Goal: Information Seeking & Learning: Learn about a topic

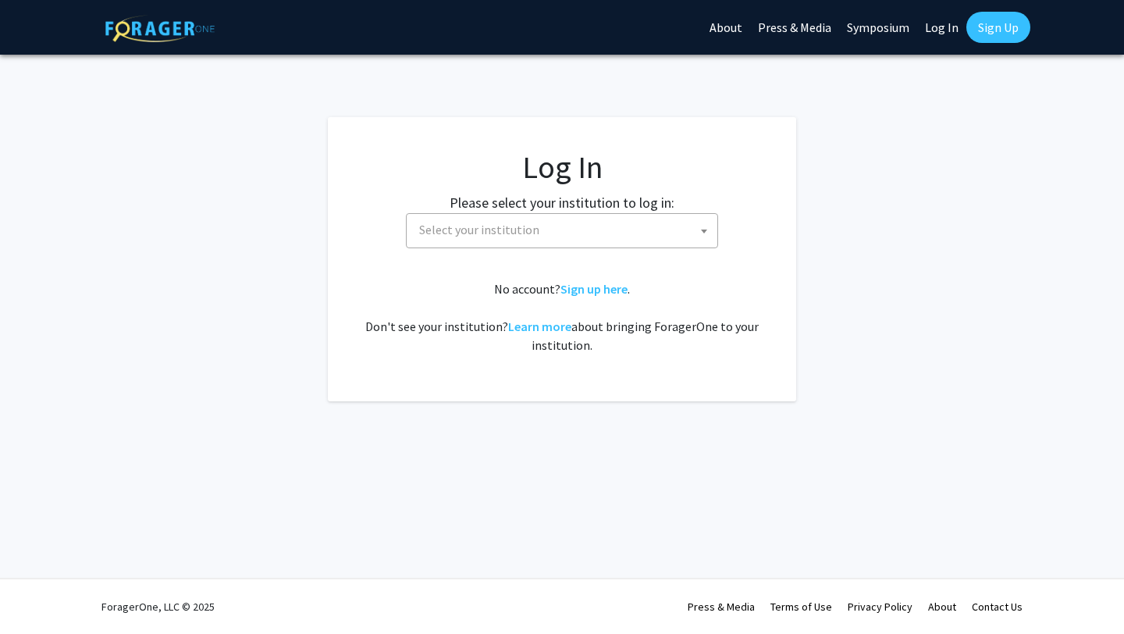
select select
click at [498, 209] on label "Please select your institution to log in:" at bounding box center [562, 202] width 225 height 21
click at [495, 218] on span "Select your institution" at bounding box center [565, 230] width 305 height 32
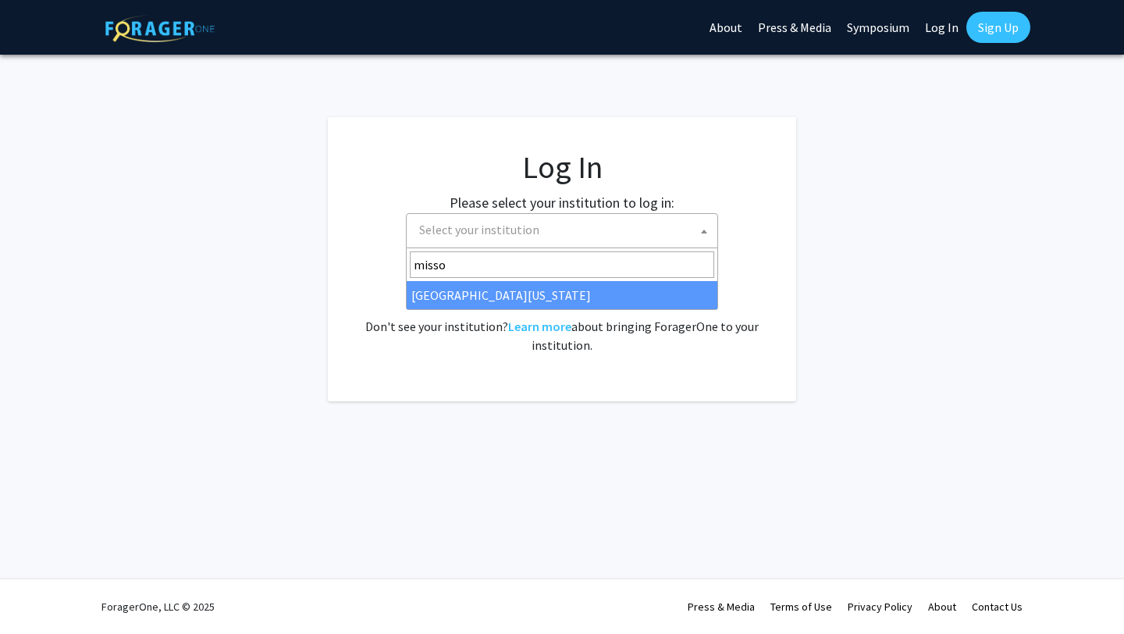
type input "misso"
select select "33"
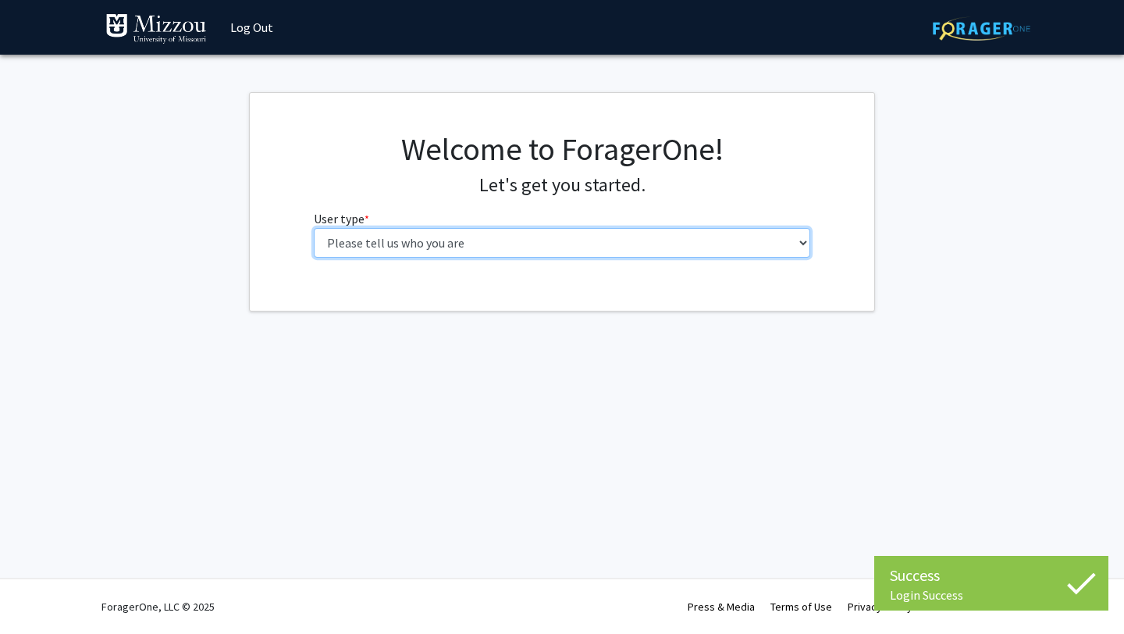
click at [523, 235] on select "Please tell us who you are Undergraduate Student Master's Student Doctoral Cand…" at bounding box center [562, 243] width 497 height 30
select select "1: undergrad"
click at [314, 228] on select "Please tell us who you are Undergraduate Student Master's Student Doctoral Cand…" at bounding box center [562, 243] width 497 height 30
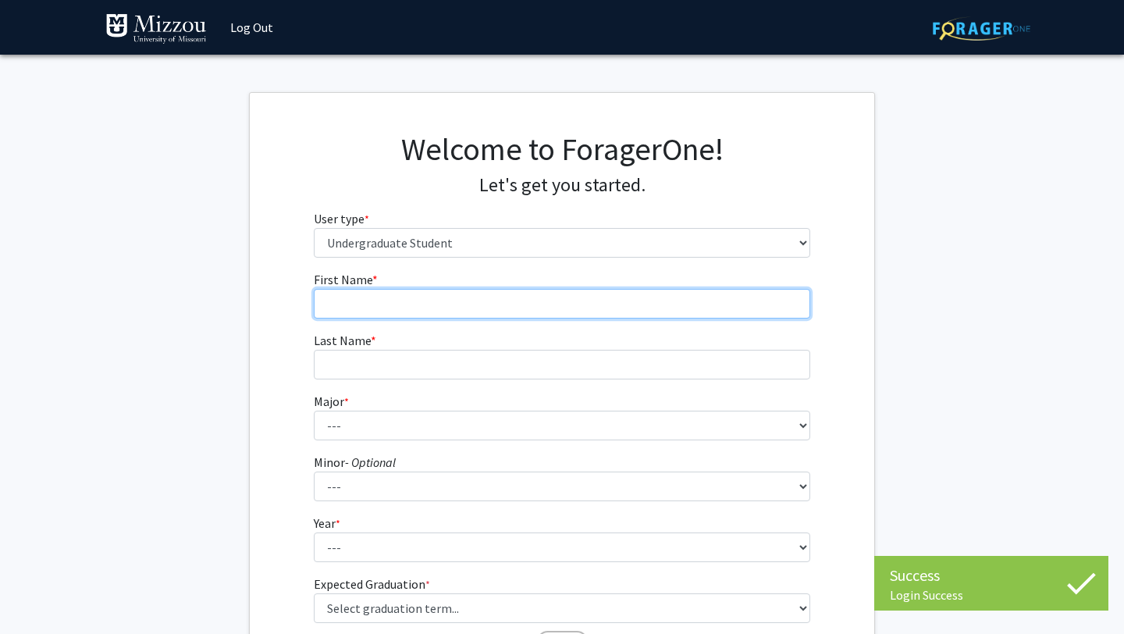
click at [488, 294] on input "First Name * required" at bounding box center [562, 304] width 497 height 30
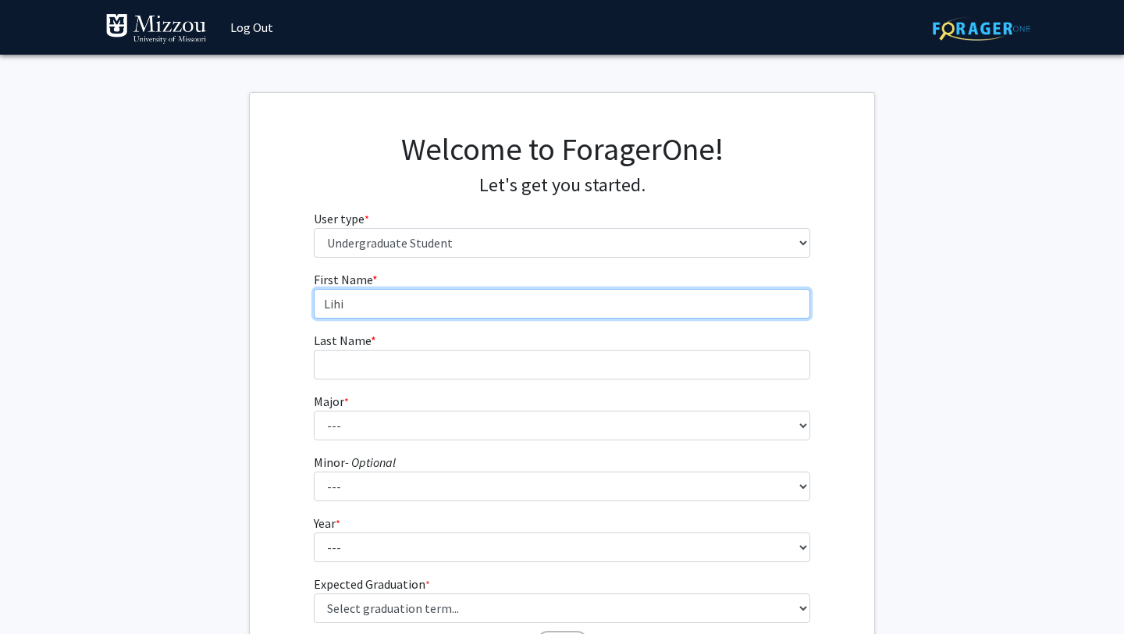
type input "Lihi"
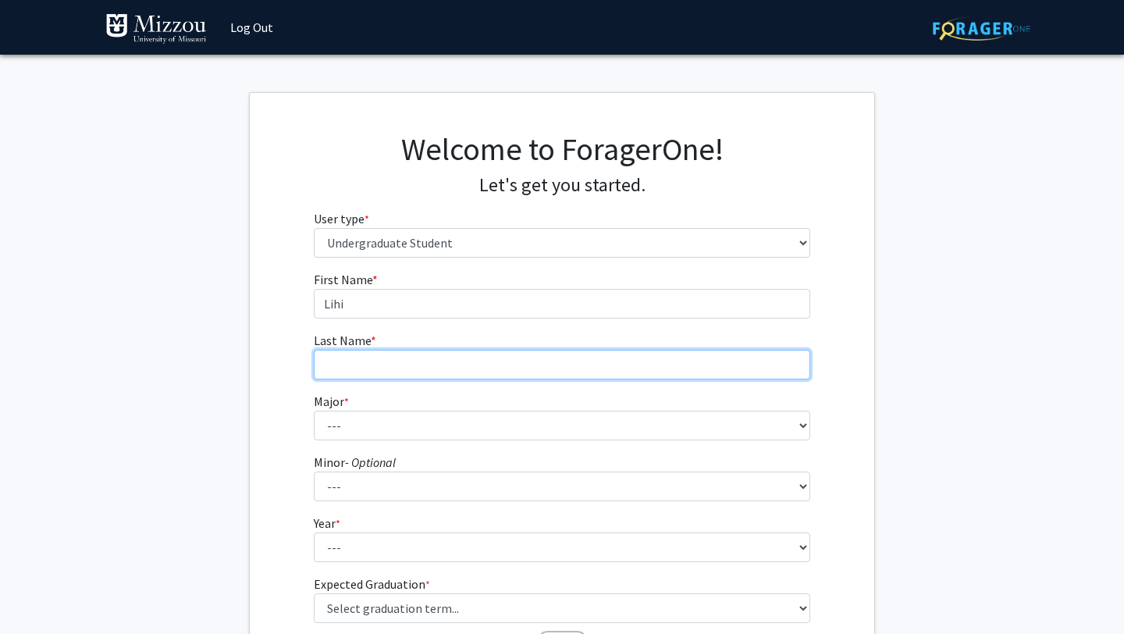
click at [462, 364] on input "Last Name * required" at bounding box center [562, 365] width 497 height 30
type input "Hall"
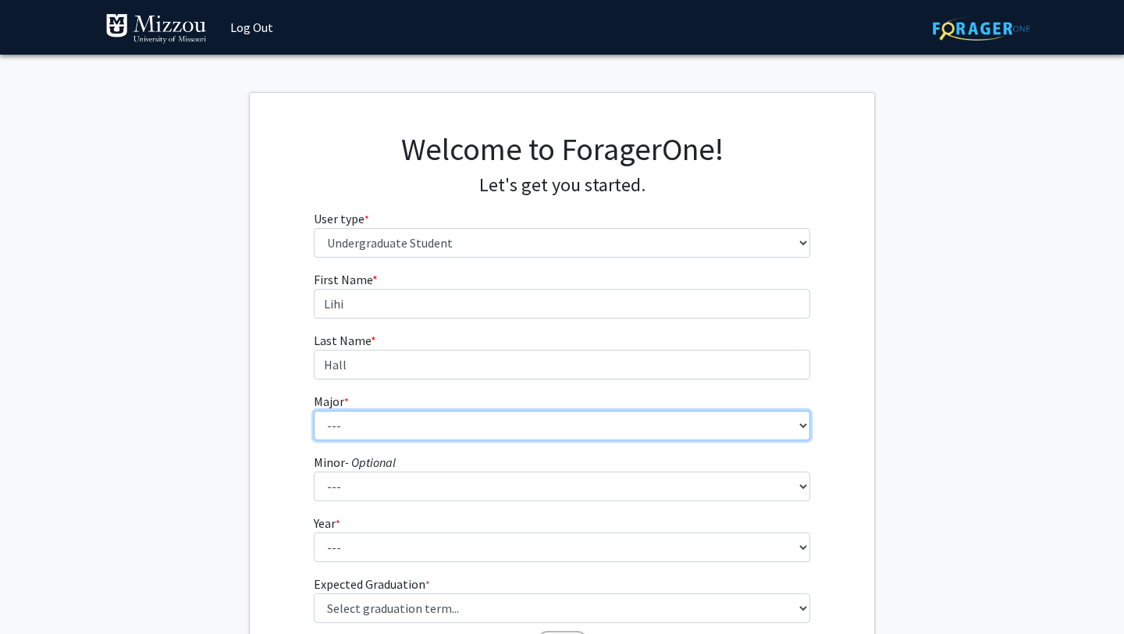
click at [435, 419] on select "--- Agribusiness Management Agricultural Education Agricultural Education: Comm…" at bounding box center [562, 426] width 497 height 30
select select "17: 2505"
click at [314, 411] on select "--- Agribusiness Management Agricultural Education Agricultural Education: Comm…" at bounding box center [562, 426] width 497 height 30
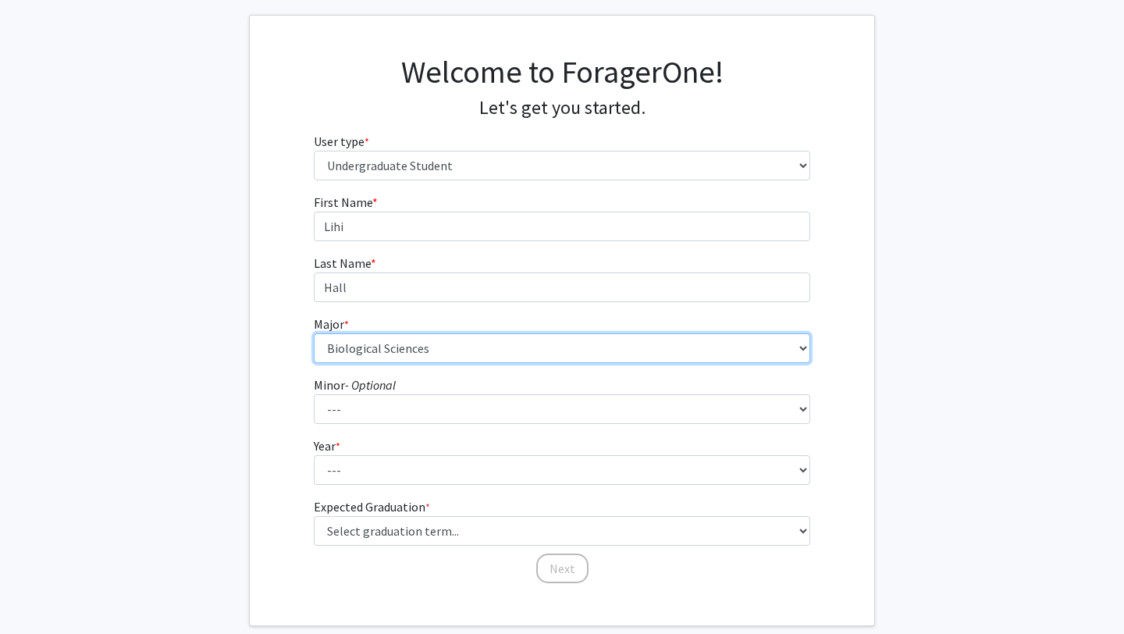
scroll to position [160, 0]
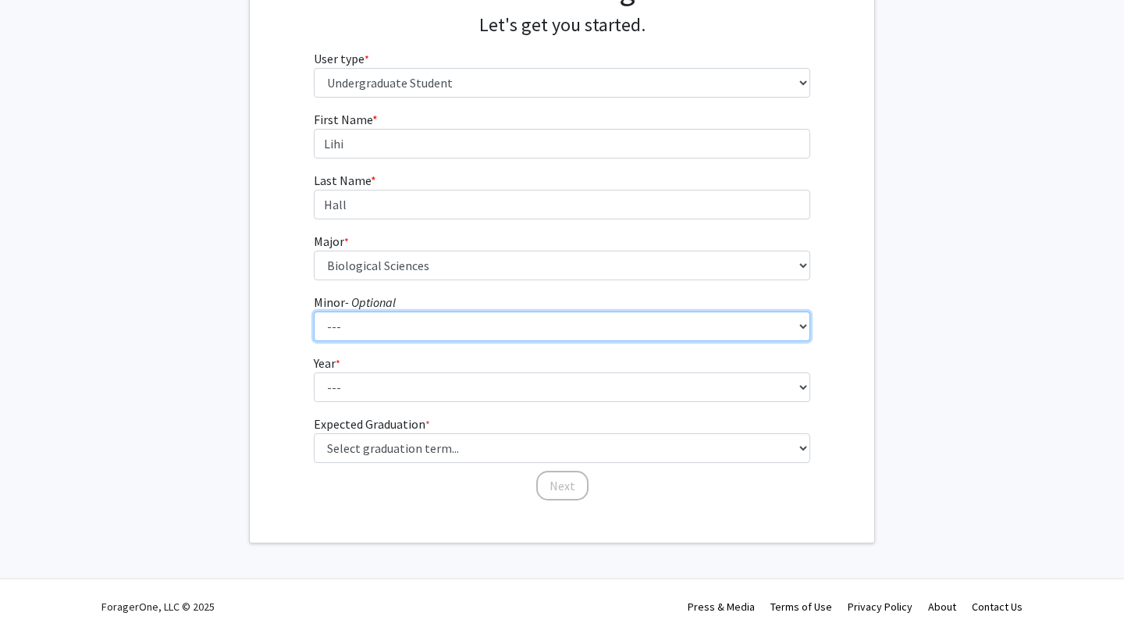
click at [420, 324] on select "--- Accountancy Aerospace Engineering Aerospace Studies Agribusiness Management…" at bounding box center [562, 327] width 497 height 30
select select "23: 1979"
click at [314, 312] on select "--- Accountancy Aerospace Engineering Aerospace Studies Agribusiness Management…" at bounding box center [562, 327] width 497 height 30
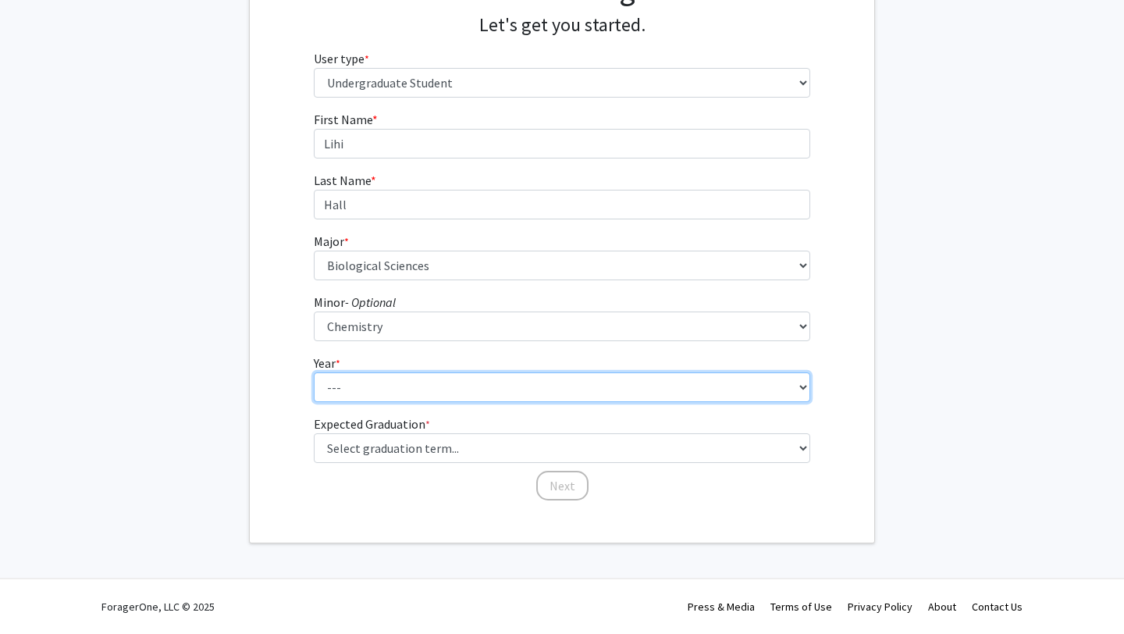
click at [473, 390] on select "--- First-year Sophomore Junior Senior Postbaccalaureate Certificate" at bounding box center [562, 387] width 497 height 30
select select "3: junior"
click at [314, 372] on select "--- First-year Sophomore Junior Senior Postbaccalaureate Certificate" at bounding box center [562, 387] width 497 height 30
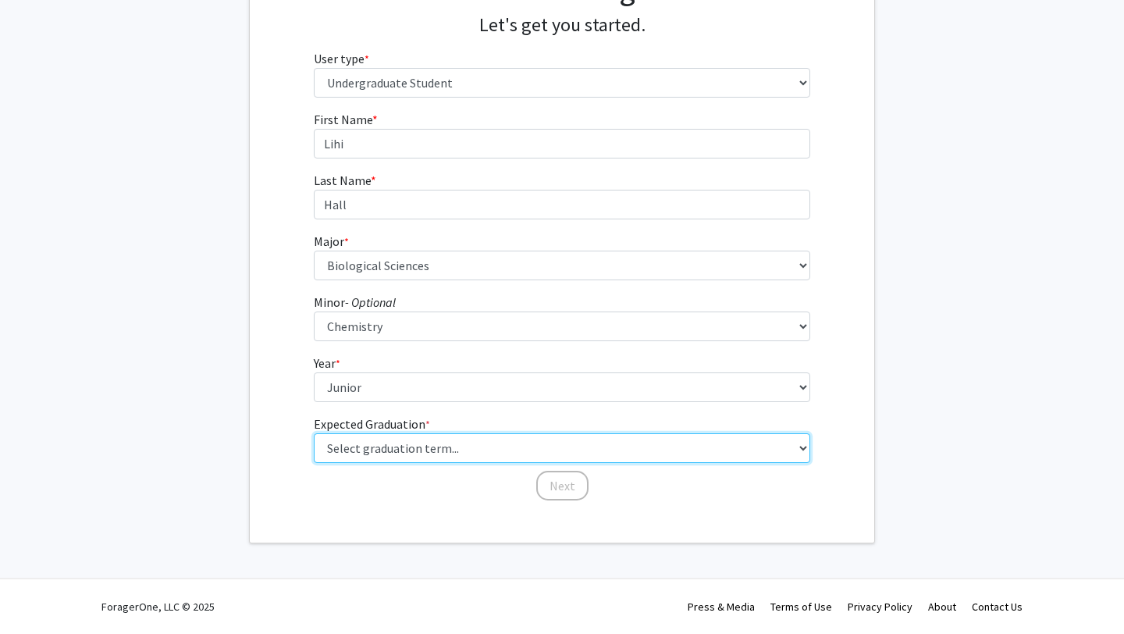
click at [458, 443] on select "Select graduation term... Spring 2025 Summer 2025 Fall 2025 Winter 2025 Spring …" at bounding box center [562, 448] width 497 height 30
select select "9: spring_2027"
click at [314, 433] on select "Select graduation term... Spring 2025 Summer 2025 Fall 2025 Winter 2025 Spring …" at bounding box center [562, 448] width 497 height 30
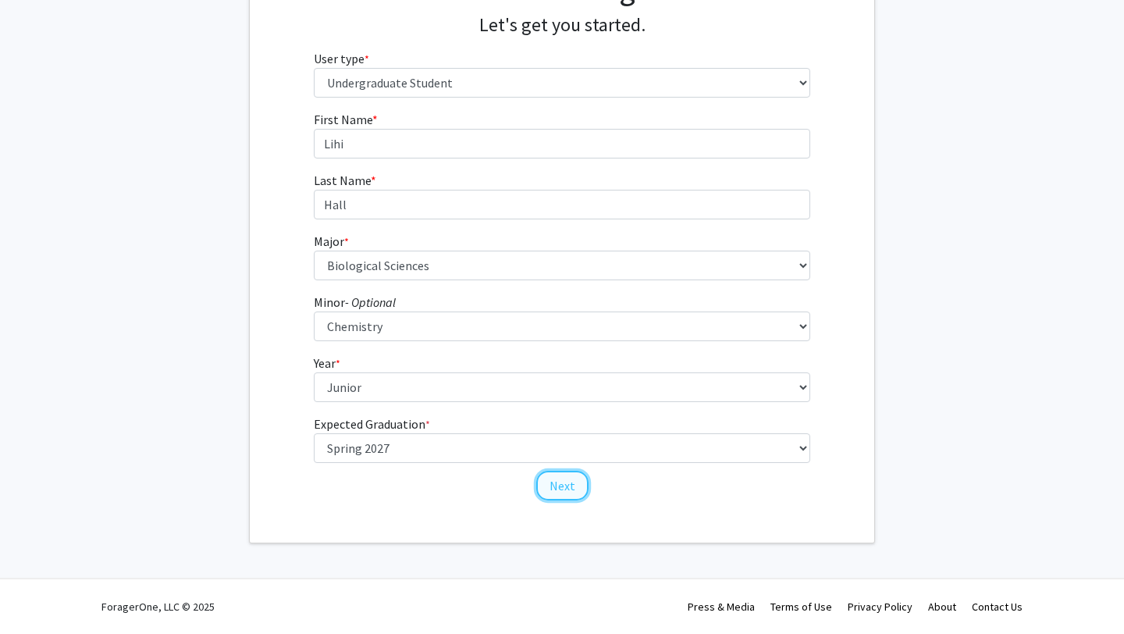
click at [566, 486] on button "Next" at bounding box center [562, 486] width 52 height 30
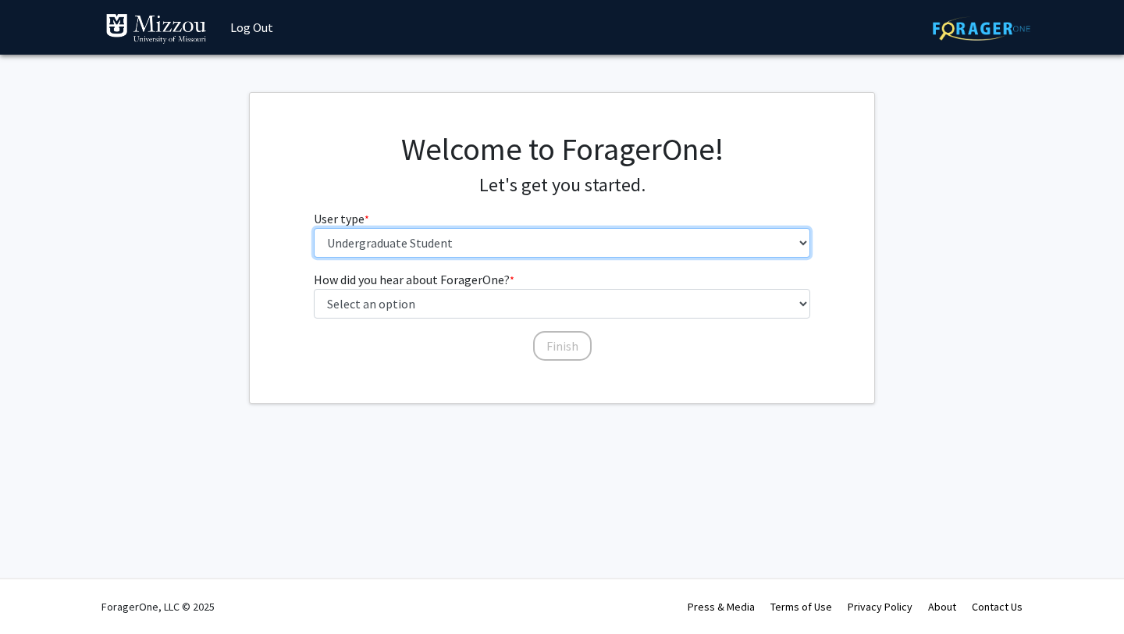
click at [564, 247] on select "Please tell us who you are Undergraduate Student Master's Student Doctoral Cand…" at bounding box center [562, 243] width 497 height 30
click at [314, 228] on select "Please tell us who you are Undergraduate Student Master's Student Doctoral Cand…" at bounding box center [562, 243] width 497 height 30
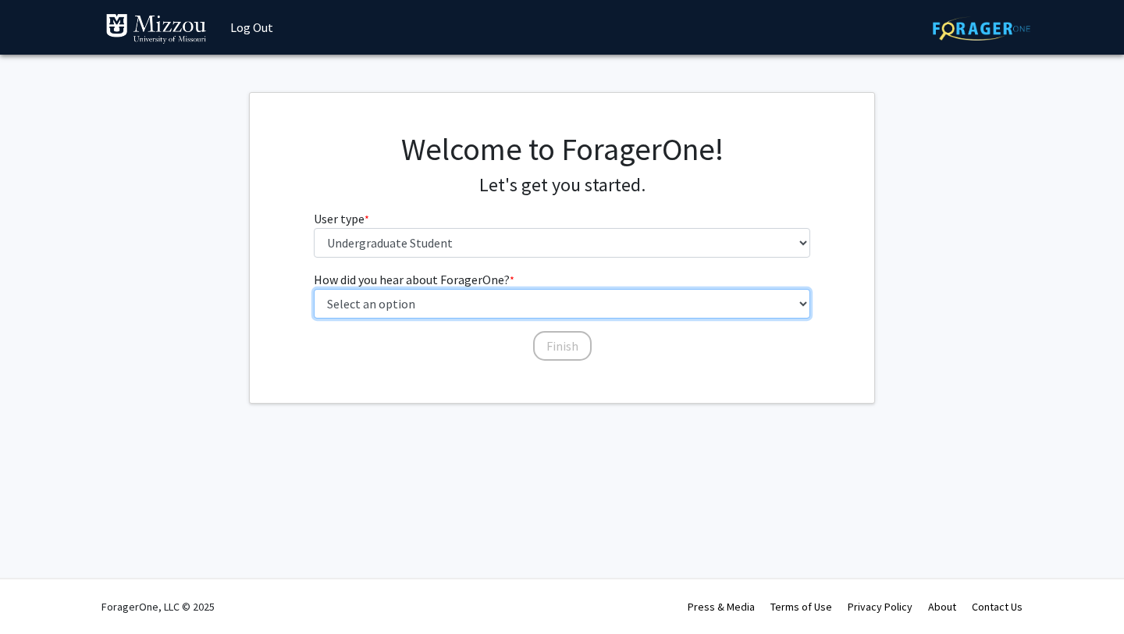
click at [529, 299] on select "Select an option Peer/student recommendation Faculty/staff recommendation Unive…" at bounding box center [562, 304] width 497 height 30
select select "2: faculty_recommendation"
click at [314, 289] on select "Select an option Peer/student recommendation Faculty/staff recommendation Unive…" at bounding box center [562, 304] width 497 height 30
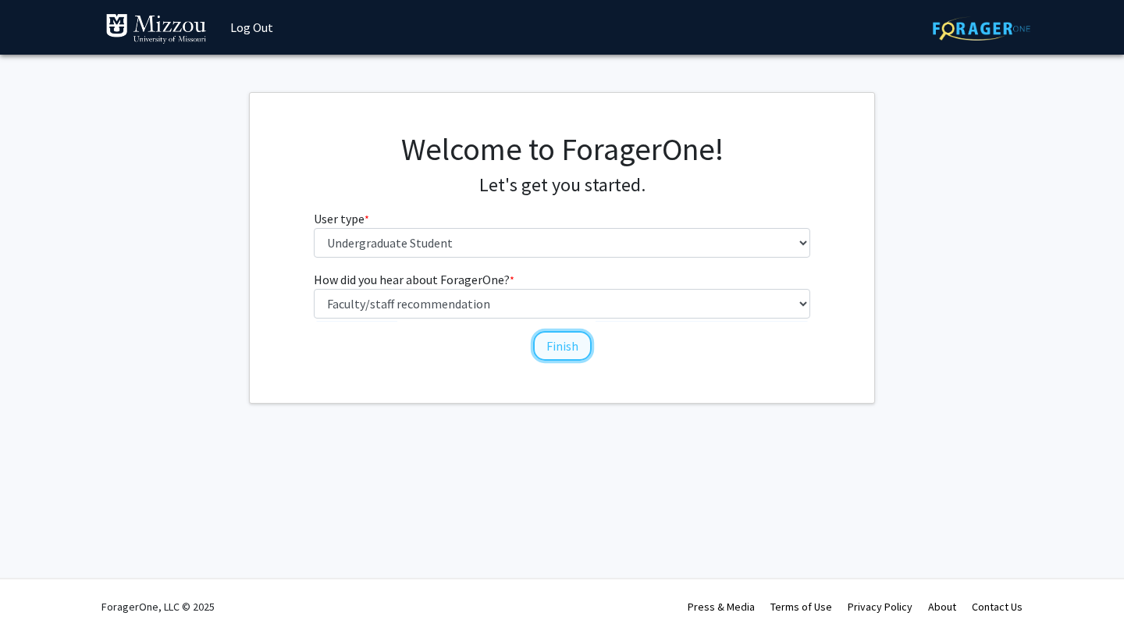
click at [565, 351] on button "Finish" at bounding box center [562, 346] width 59 height 30
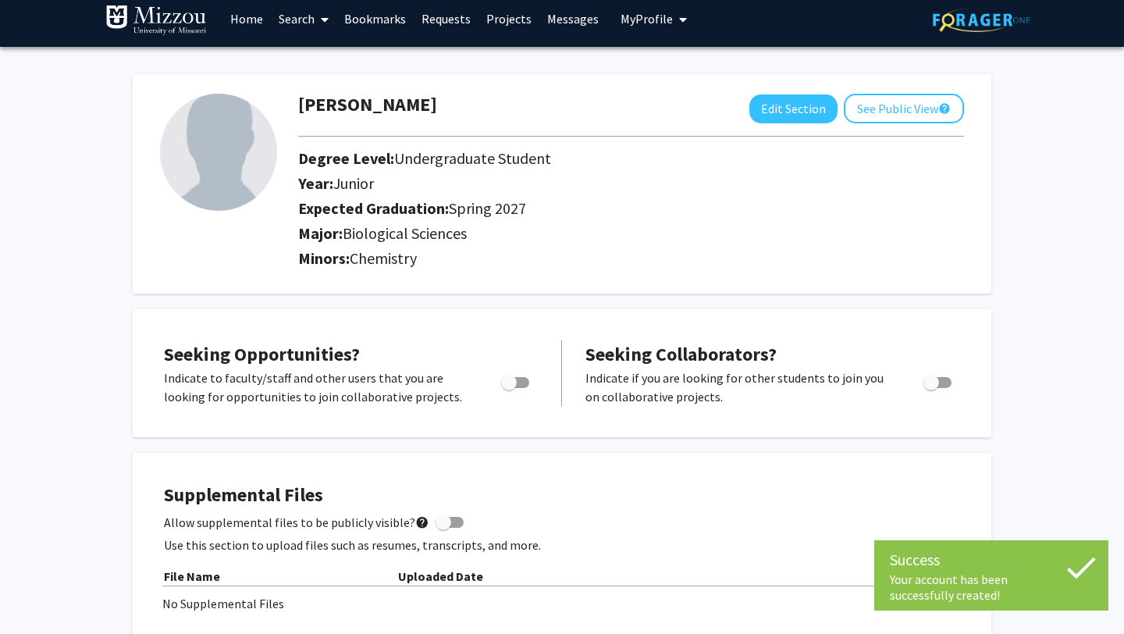
scroll to position [15, 0]
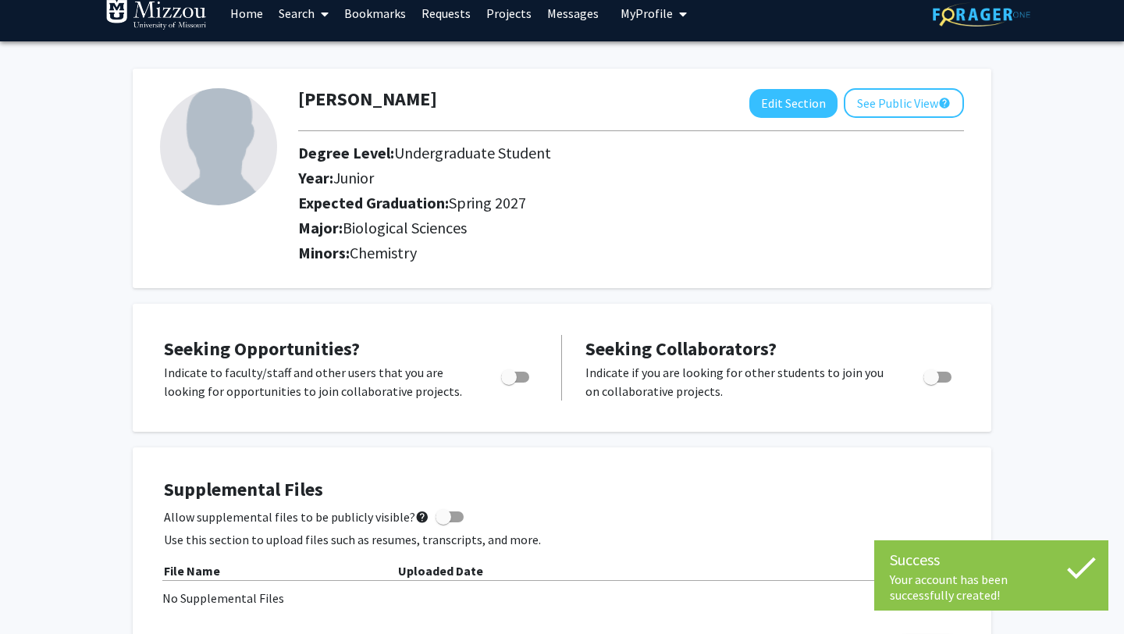
click at [512, 373] on span "Toggle" at bounding box center [509, 377] width 16 height 16
click at [509, 383] on input "Are you actively seeking opportunities?" at bounding box center [508, 383] width 1 height 1
checkbox input "true"
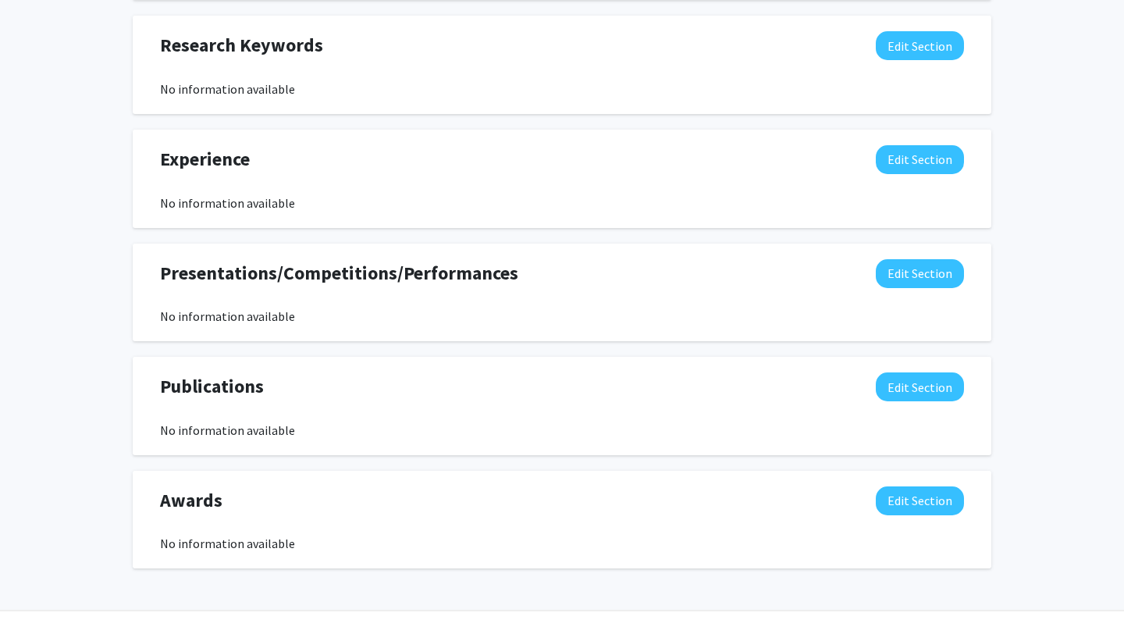
scroll to position [856, 0]
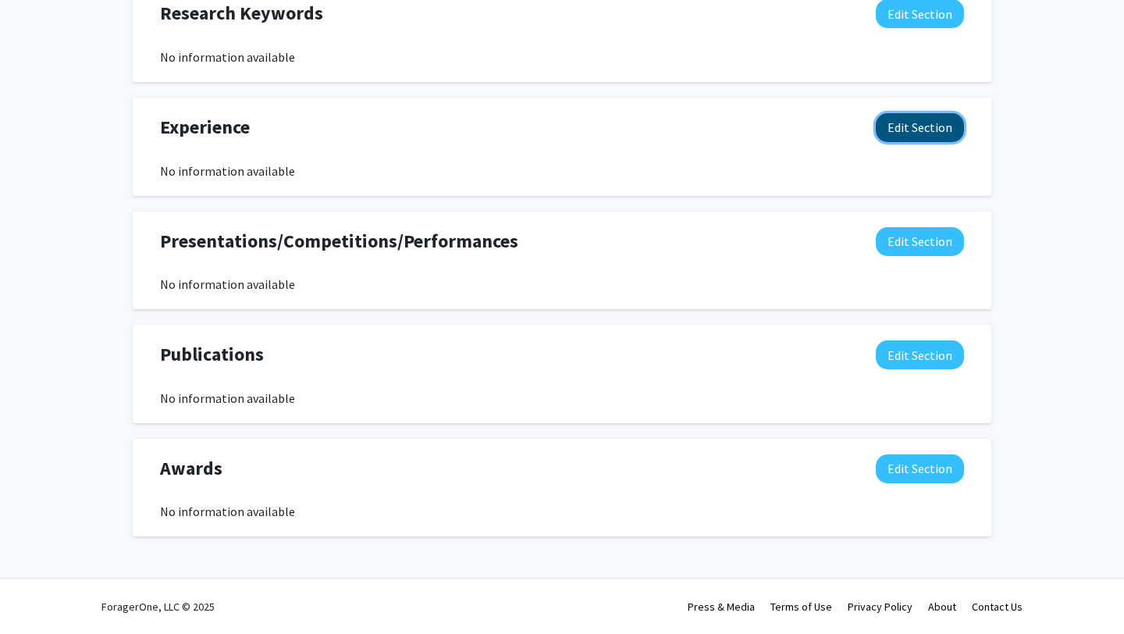
click at [919, 116] on button "Edit Section" at bounding box center [920, 127] width 88 height 29
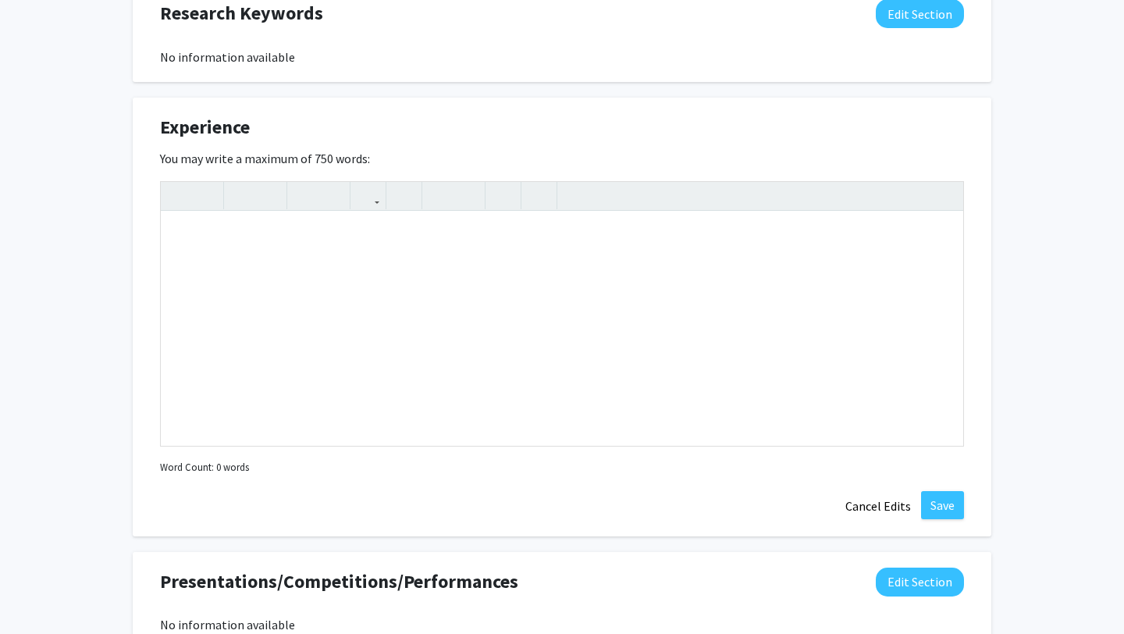
click at [920, 116] on div "Experience Edit Section" at bounding box center [562, 131] width 828 height 36
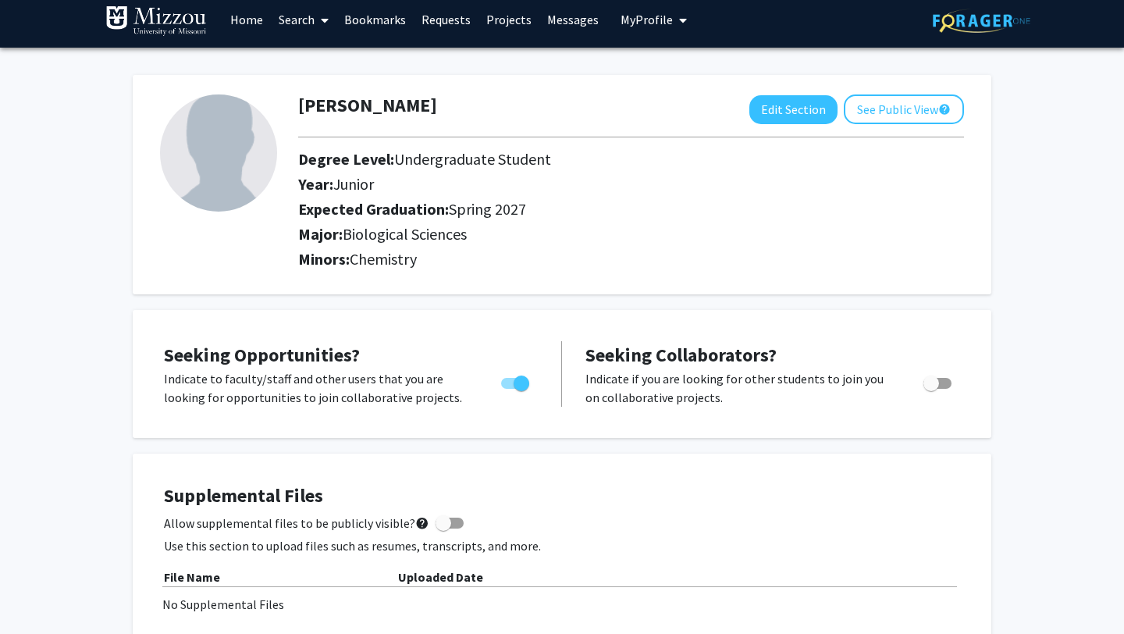
scroll to position [0, 0]
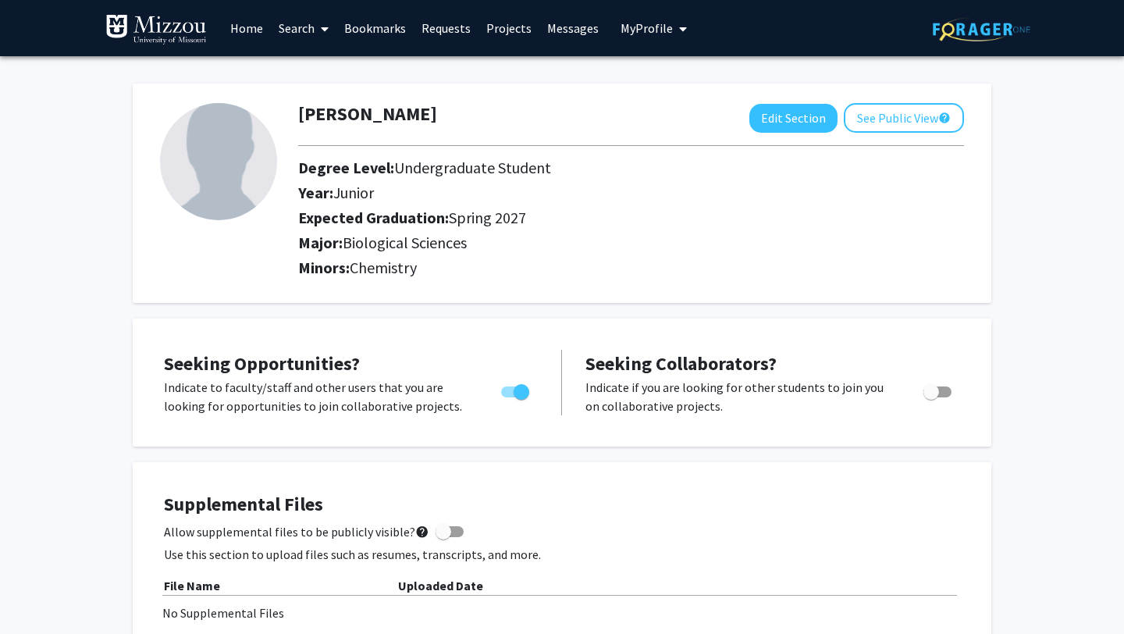
click at [504, 30] on link "Projects" at bounding box center [509, 28] width 61 height 55
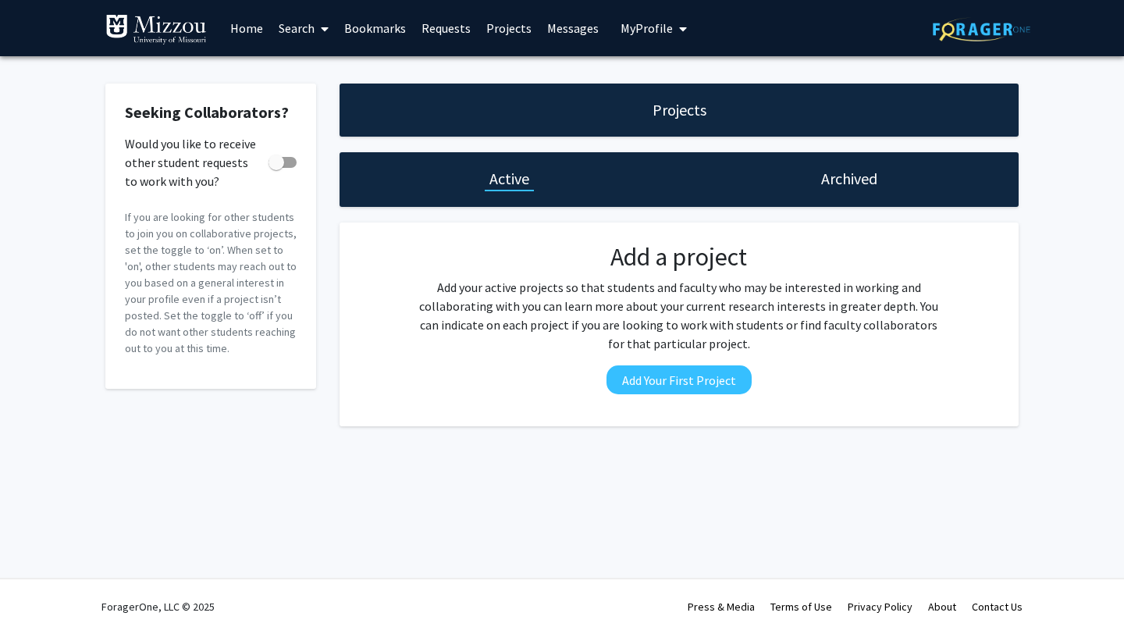
click at [304, 30] on link "Search" at bounding box center [304, 28] width 66 height 55
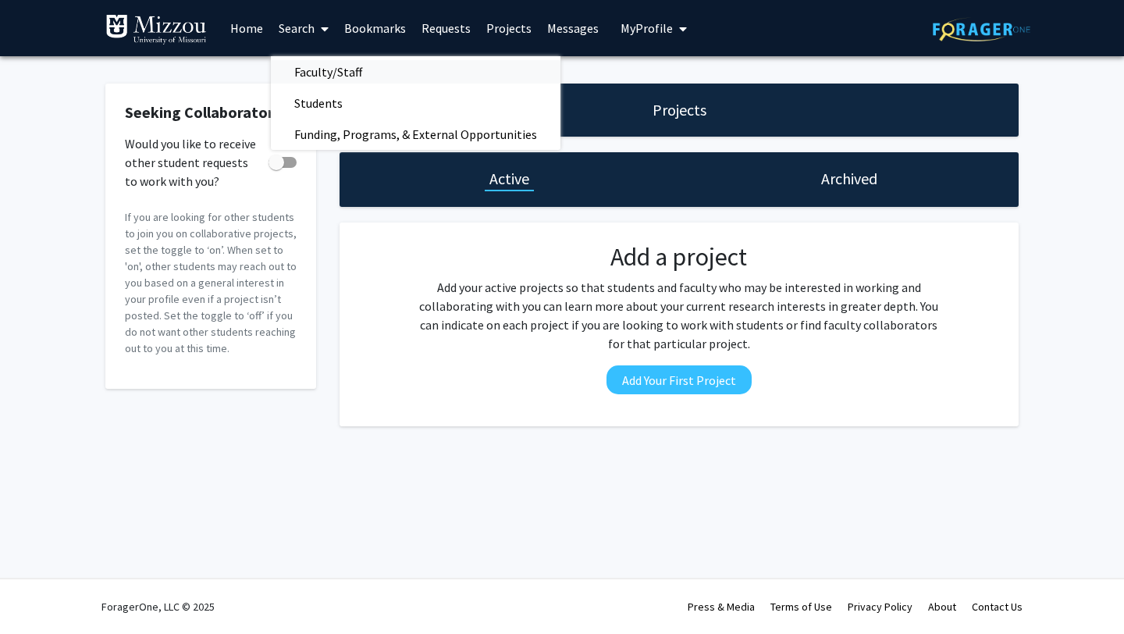
click at [324, 73] on span "Faculty/Staff" at bounding box center [328, 71] width 115 height 31
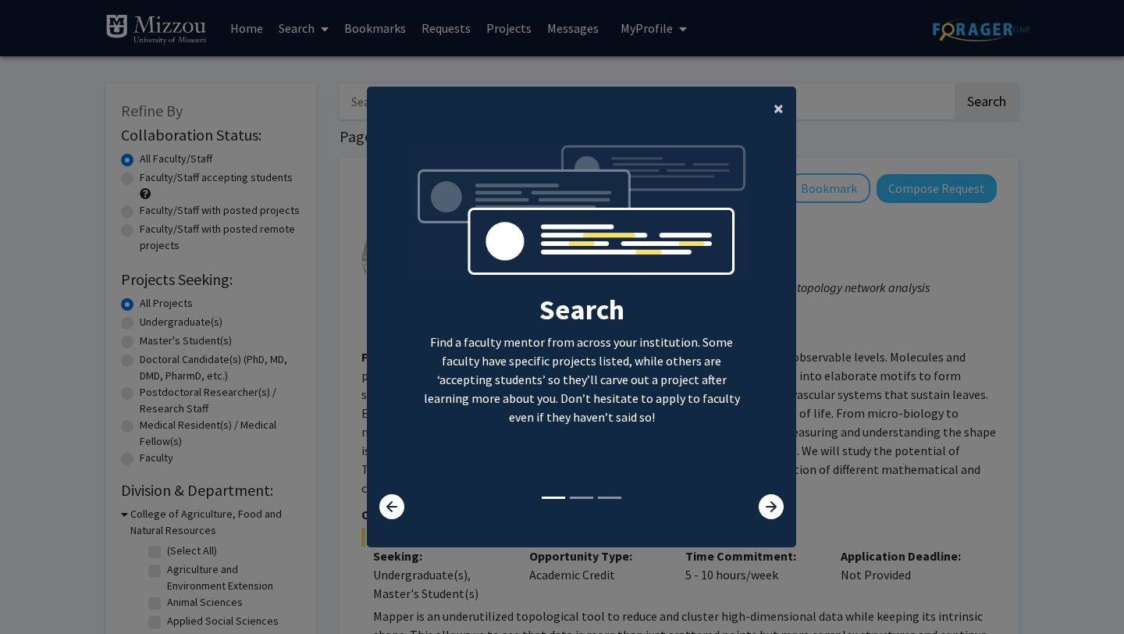
click at [776, 100] on span "×" at bounding box center [779, 108] width 10 height 24
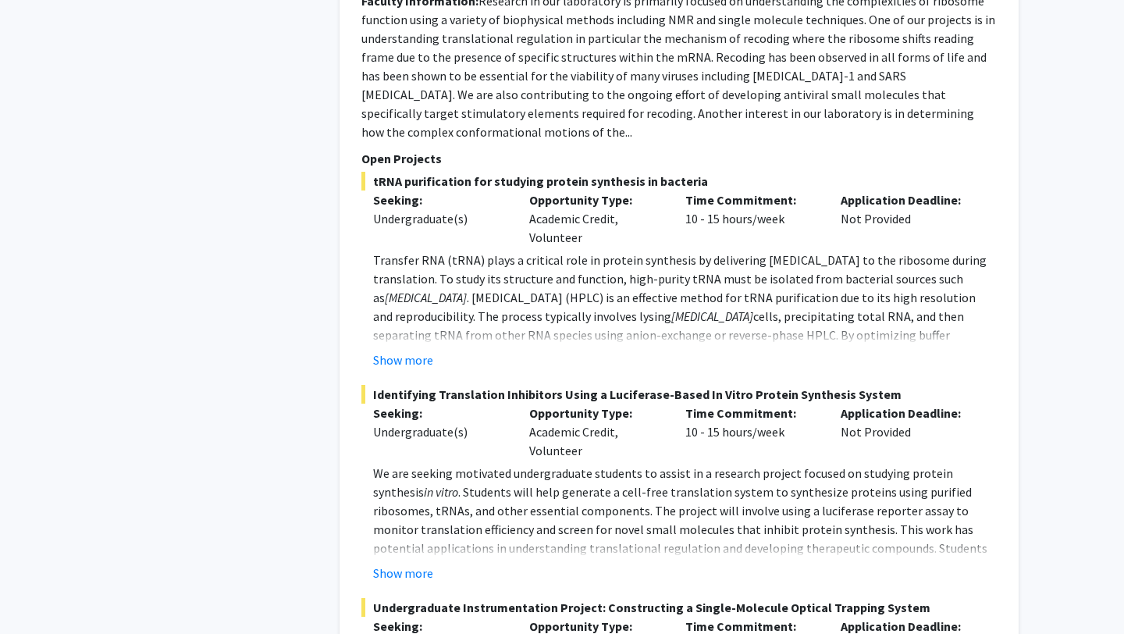
scroll to position [1188, 0]
click at [419, 350] on button "Show more" at bounding box center [403, 359] width 60 height 19
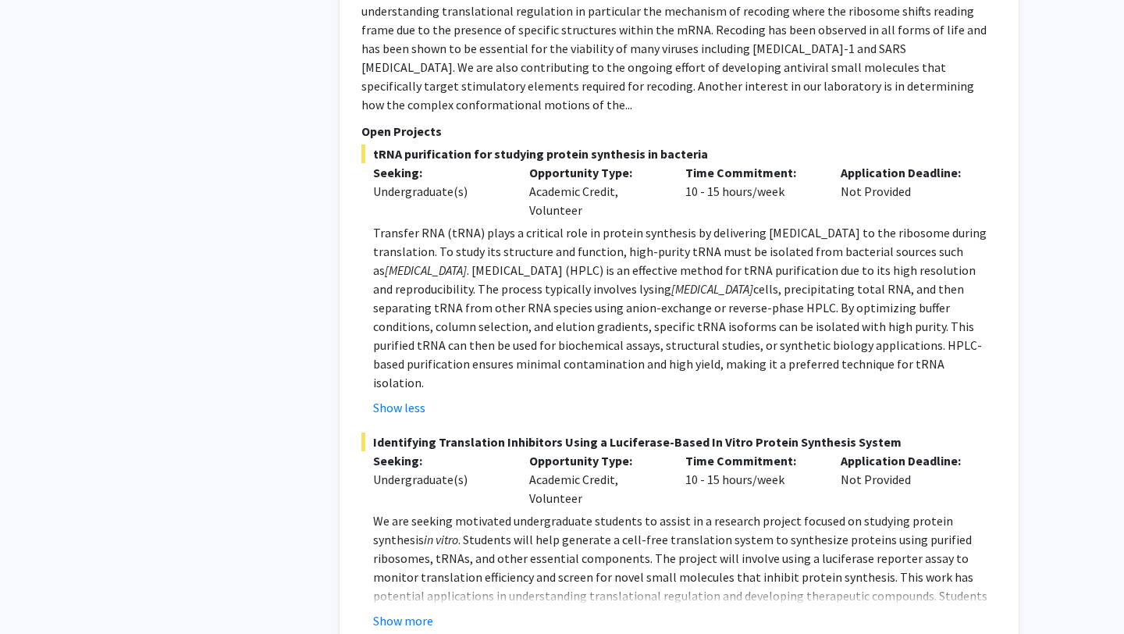
scroll to position [1409, 0]
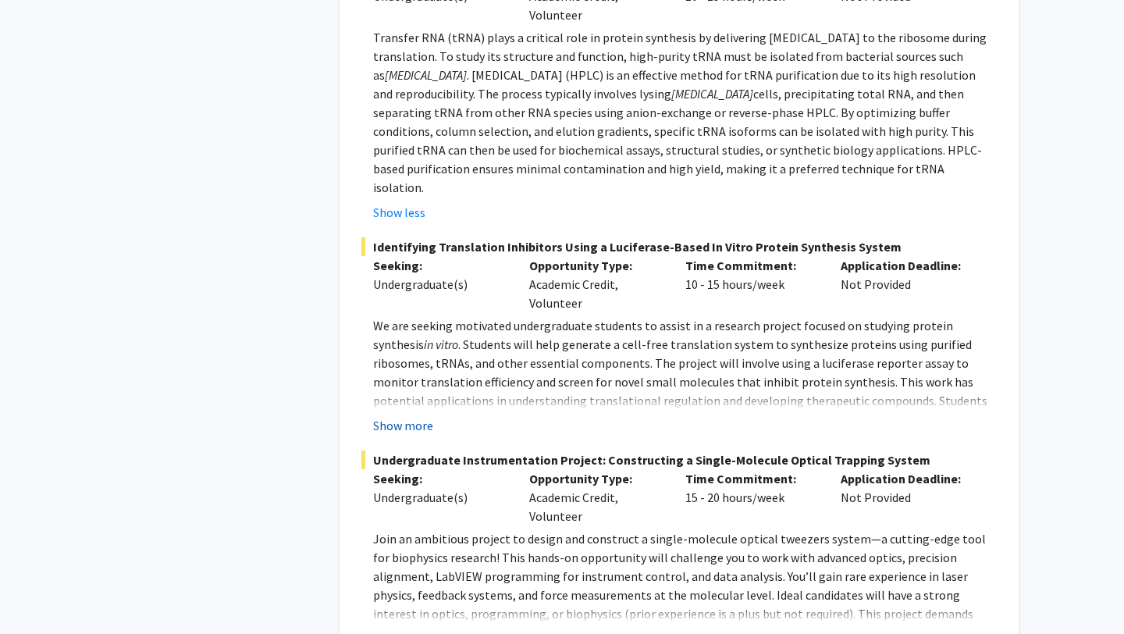
click at [421, 416] on button "Show more" at bounding box center [403, 425] width 60 height 19
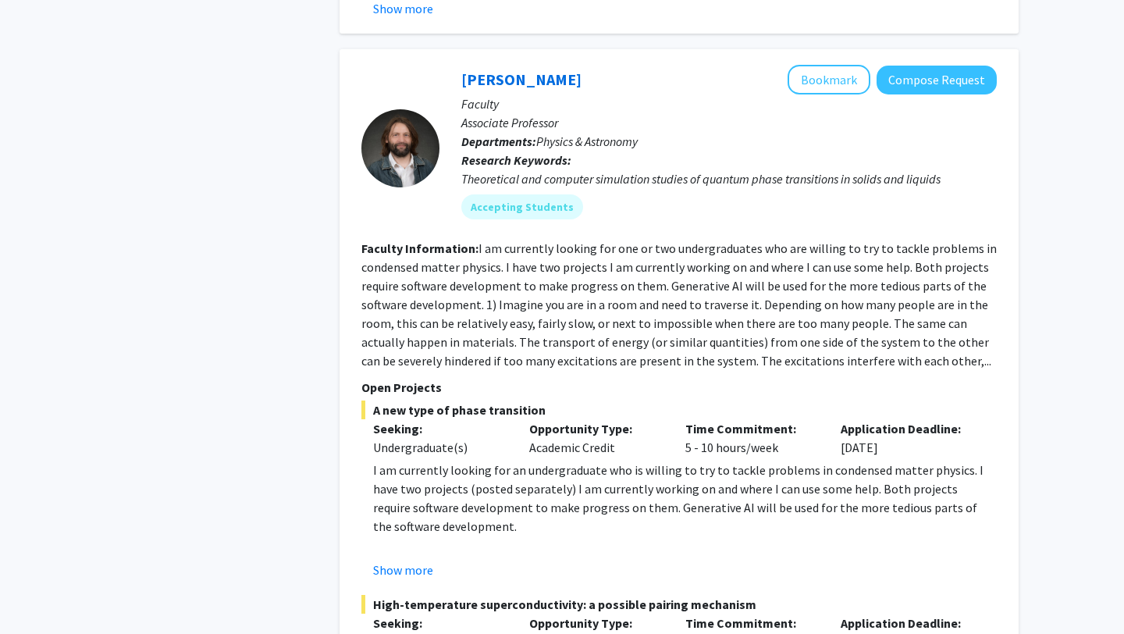
scroll to position [2618, 0]
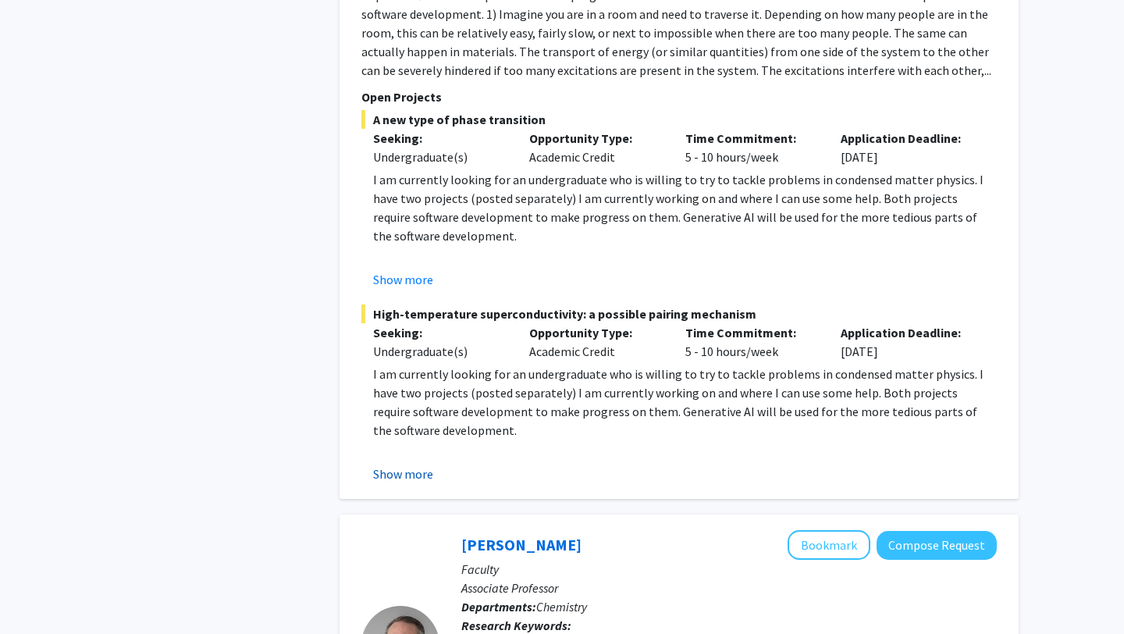
click at [401, 465] on button "Show more" at bounding box center [403, 474] width 60 height 19
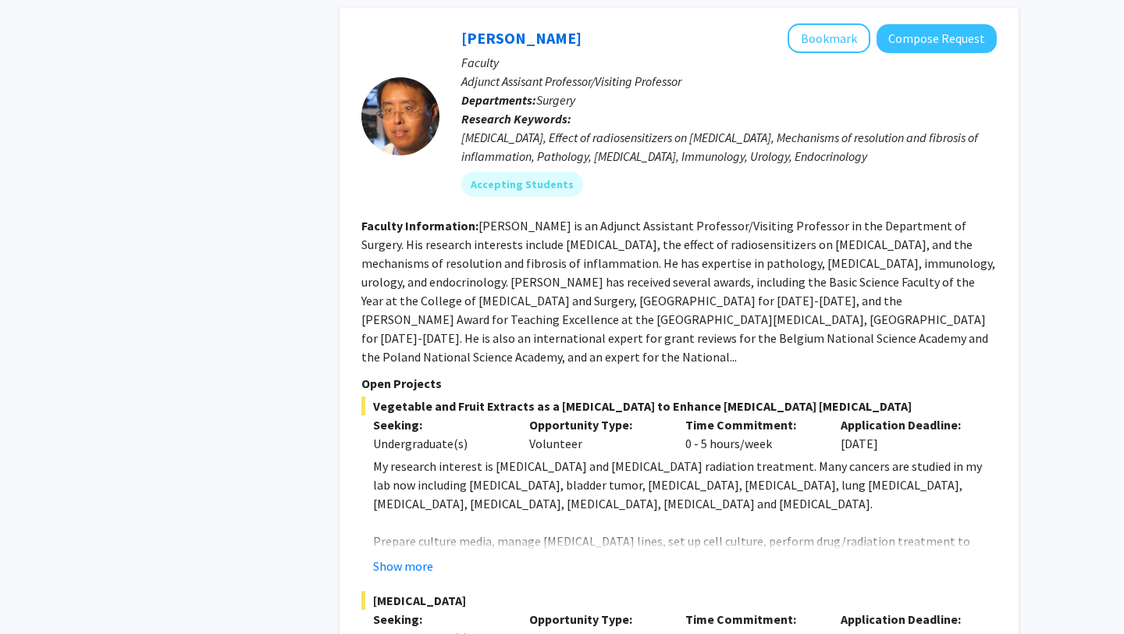
scroll to position [4188, 0]
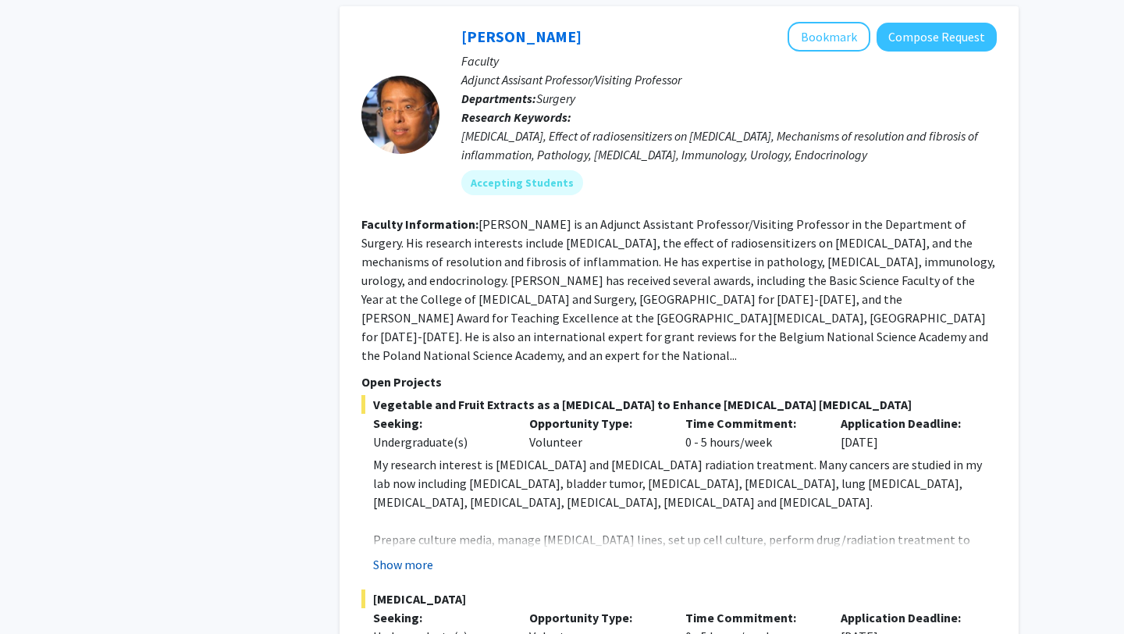
click at [397, 555] on button "Show more" at bounding box center [403, 564] width 60 height 19
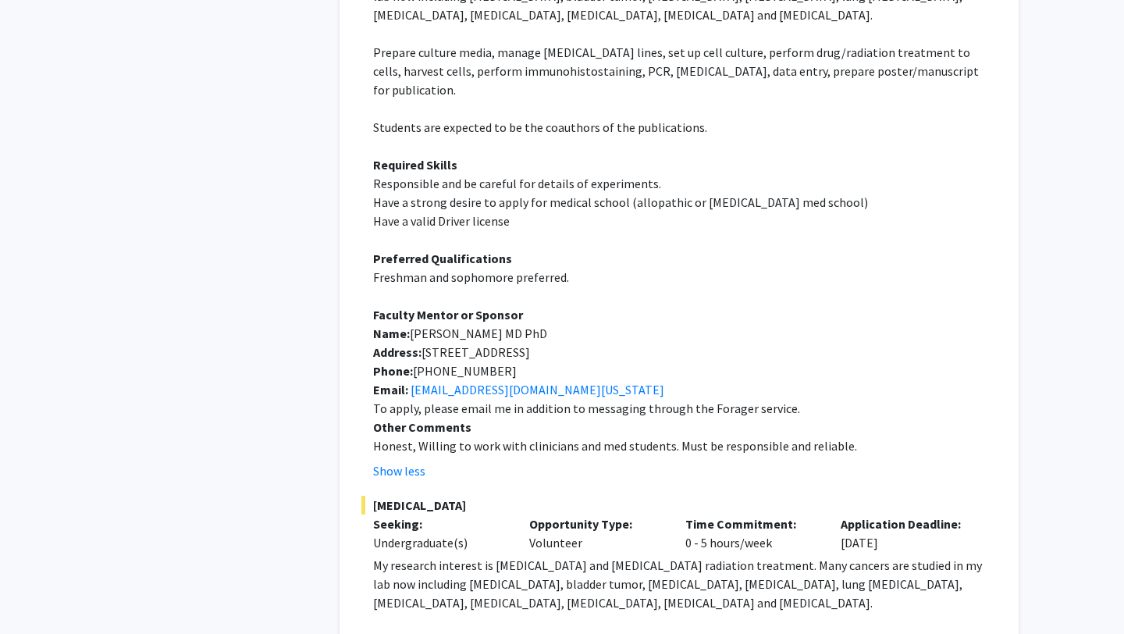
scroll to position [4676, 0]
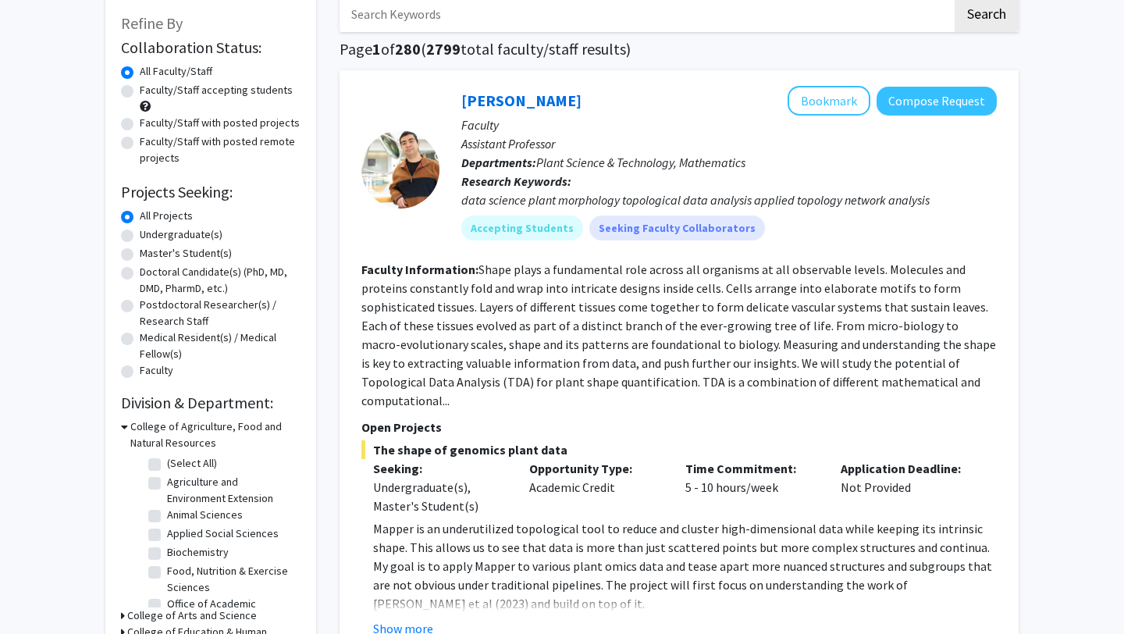
scroll to position [0, 0]
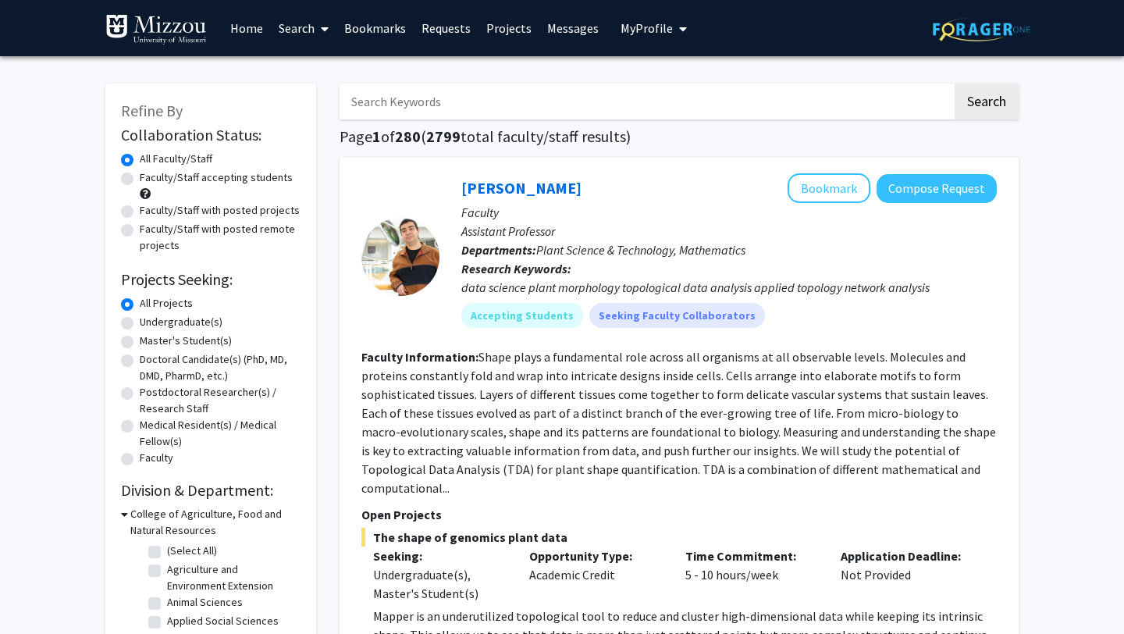
click at [514, 114] on input "Search Keywords" at bounding box center [646, 102] width 613 height 36
type input "surgery"
click at [955, 84] on button "Search" at bounding box center [987, 102] width 64 height 36
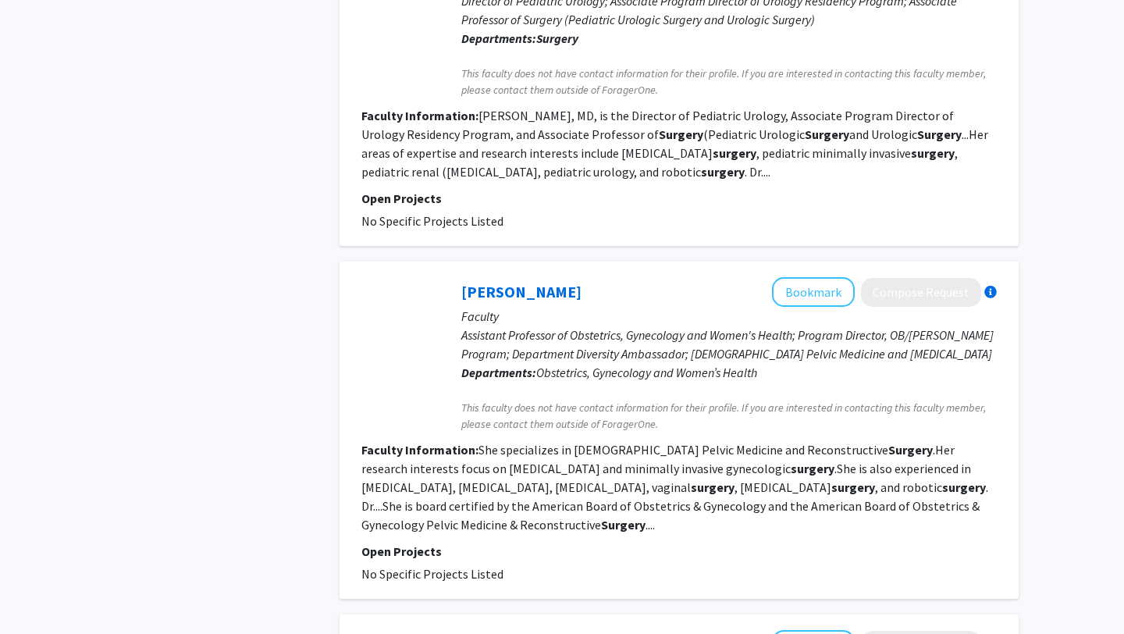
scroll to position [957, 0]
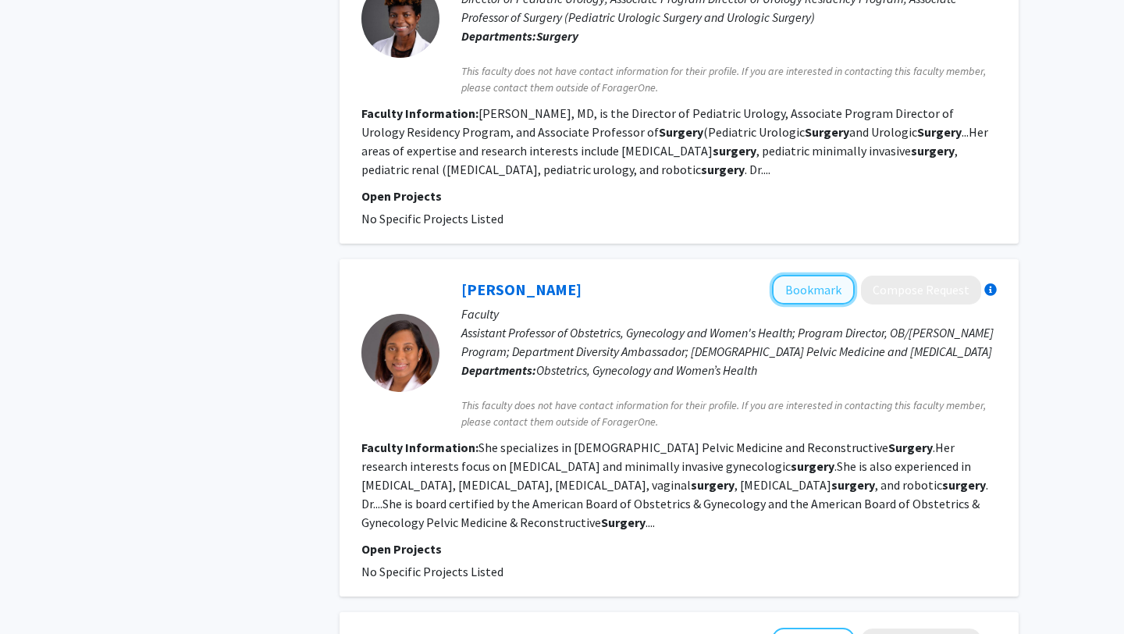
click at [819, 277] on button "Bookmark" at bounding box center [813, 290] width 83 height 30
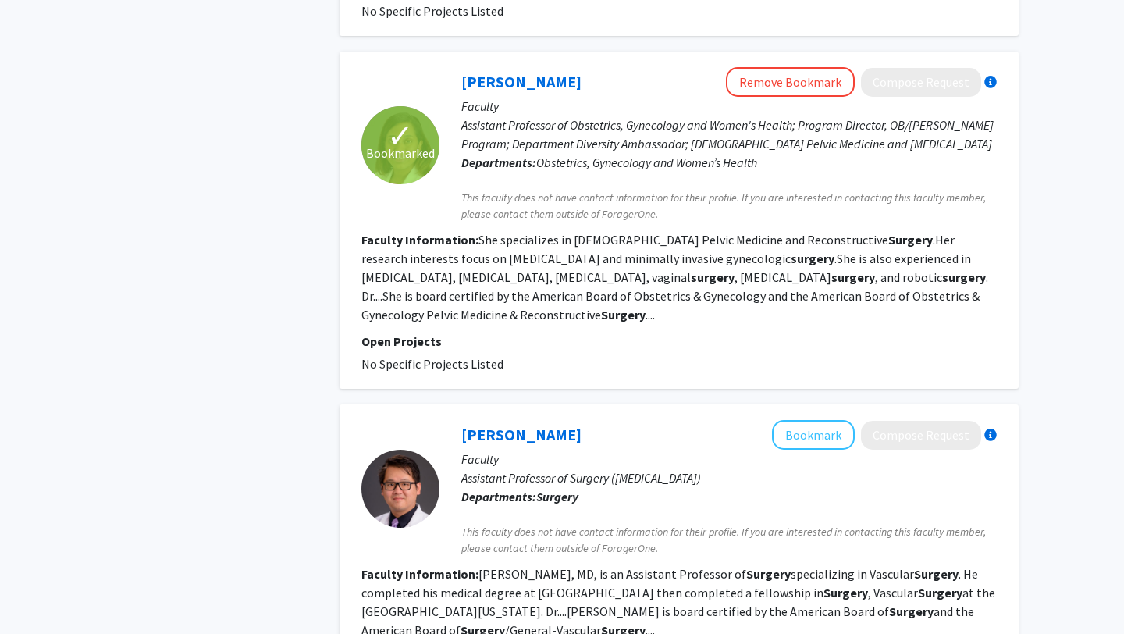
scroll to position [0, 0]
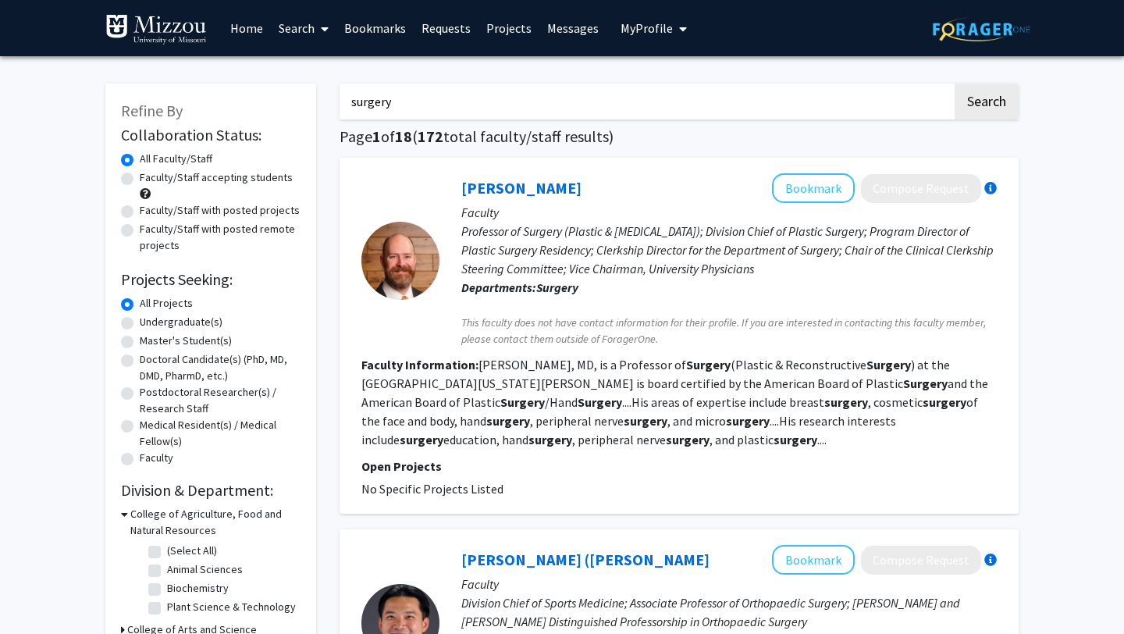
click at [140, 322] on label "Undergraduate(s)" at bounding box center [181, 322] width 83 height 16
click at [140, 322] on input "Undergraduate(s)" at bounding box center [145, 319] width 10 height 10
radio input "true"
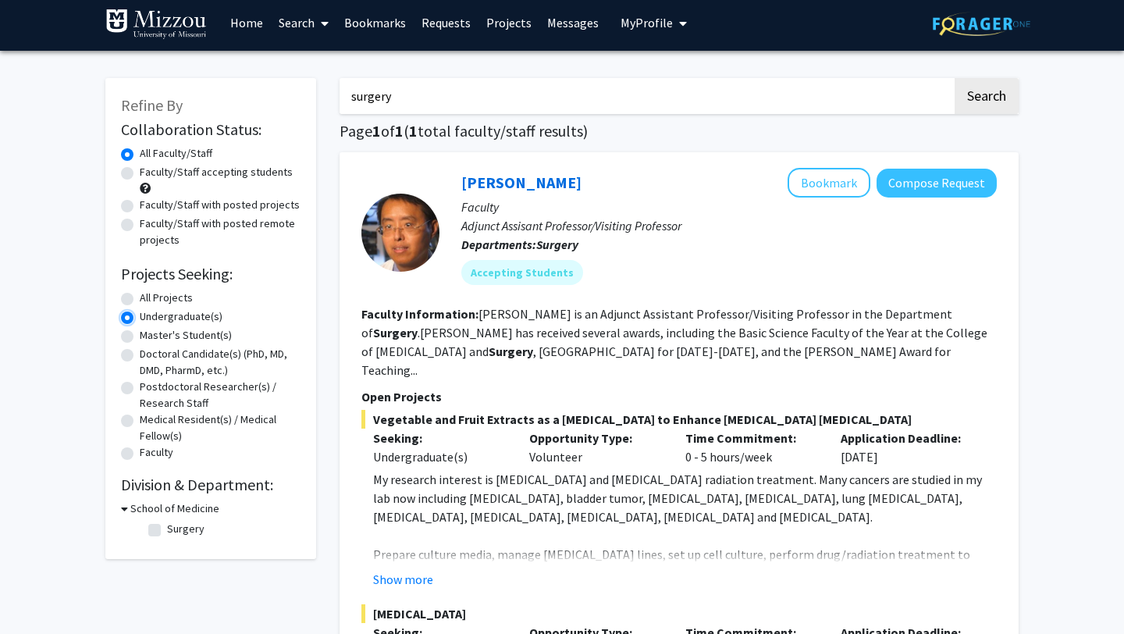
scroll to position [8, 0]
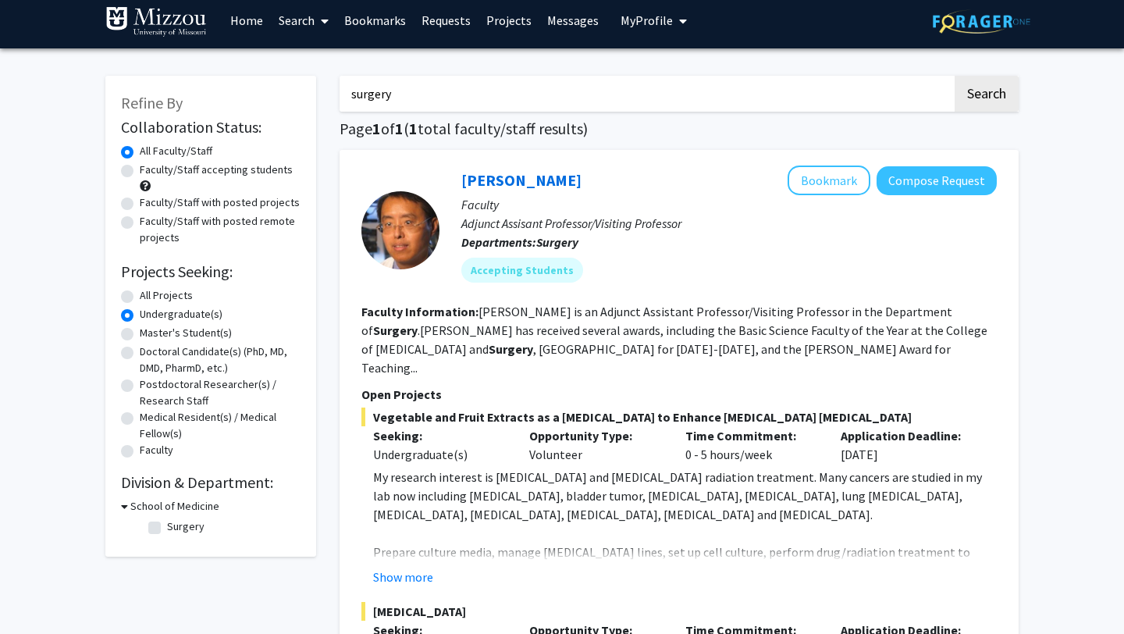
click at [140, 170] on label "Faculty/Staff accepting students" at bounding box center [216, 170] width 153 height 16
click at [140, 170] on input "Faculty/Staff accepting students" at bounding box center [145, 167] width 10 height 10
radio input "true"
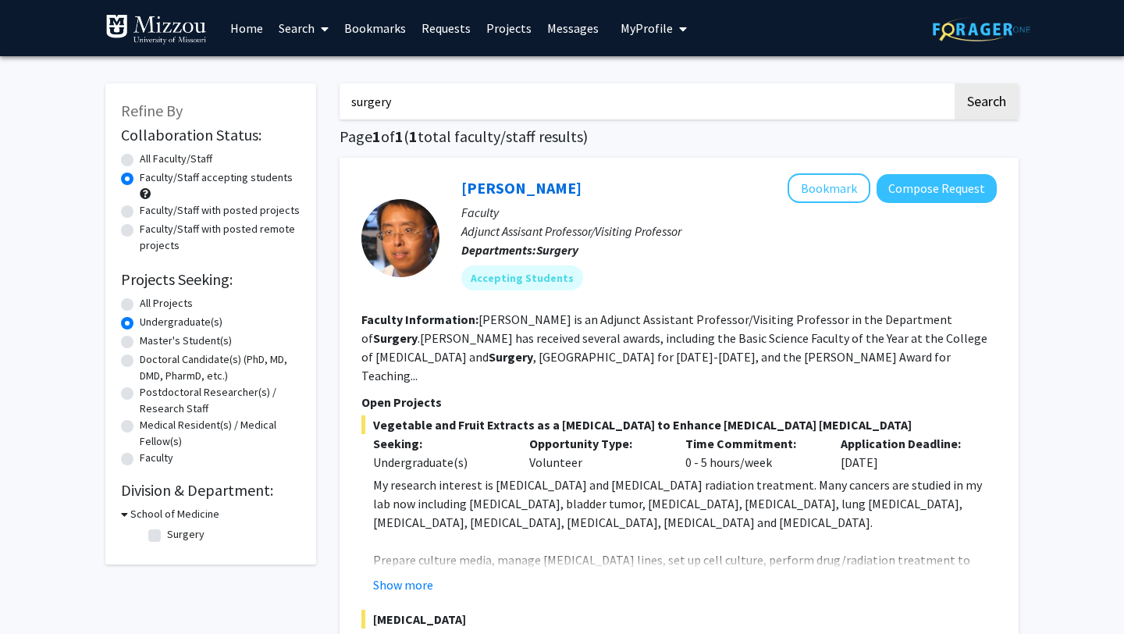
click at [121, 515] on icon at bounding box center [124, 514] width 7 height 16
click at [450, 111] on input "surgery" at bounding box center [646, 102] width 613 height 36
type input "biology"
click at [955, 84] on button "Search" at bounding box center [987, 102] width 64 height 36
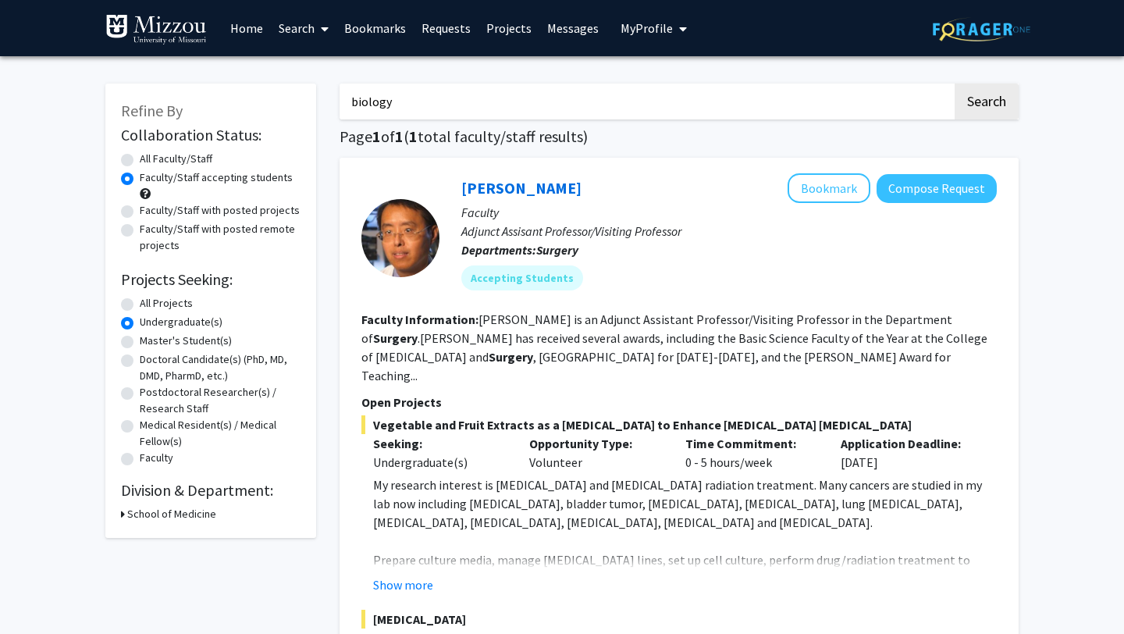
radio input "true"
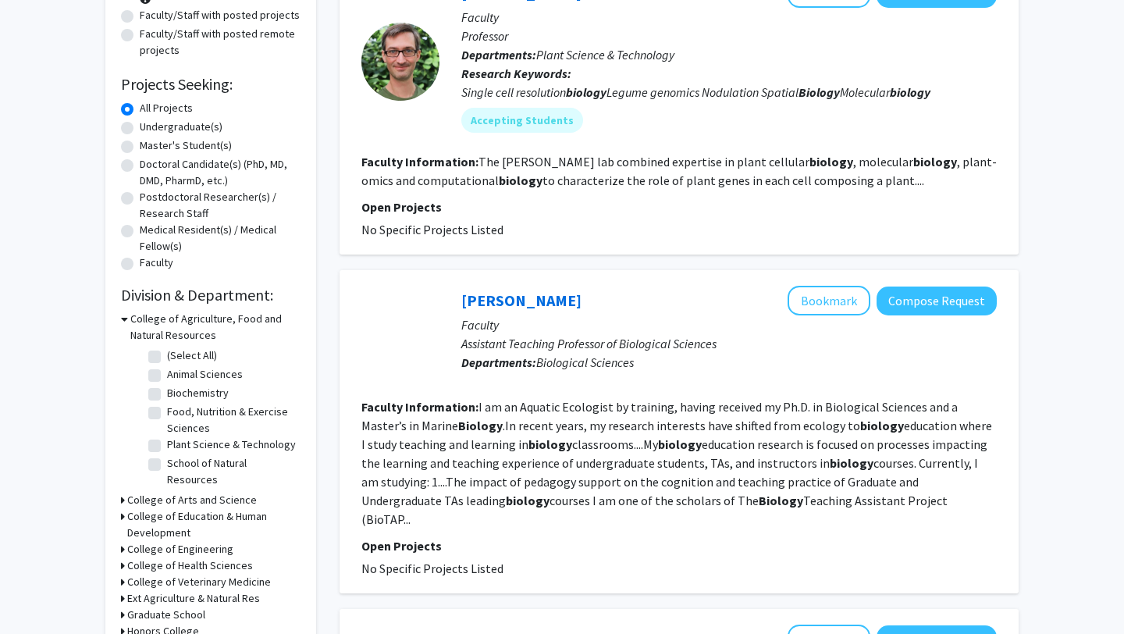
scroll to position [194, 0]
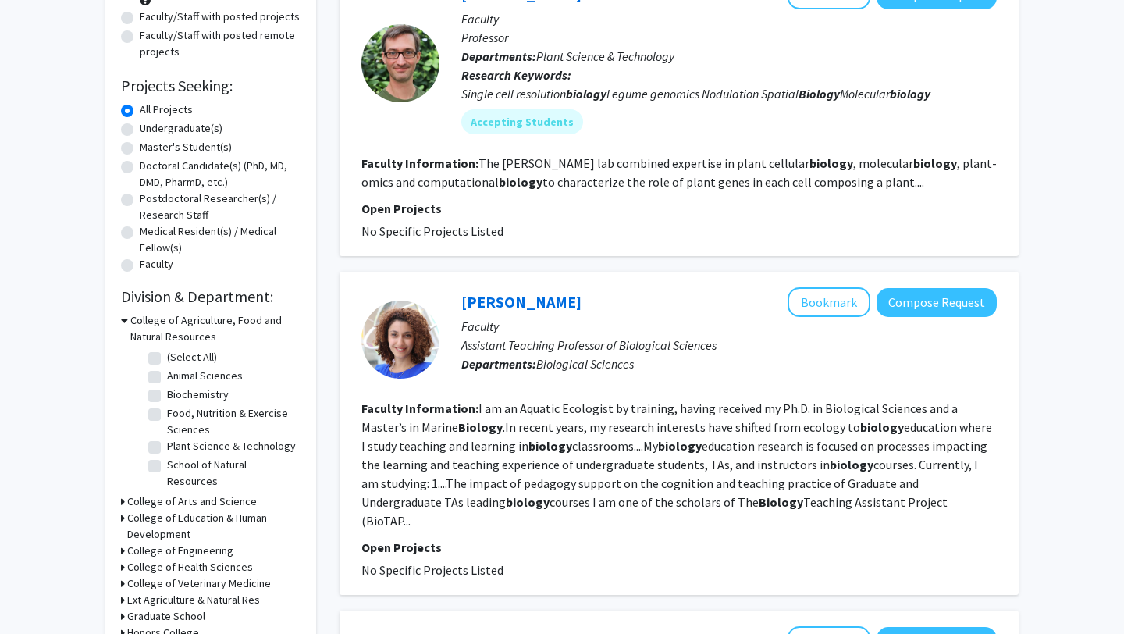
click at [140, 126] on label "Undergraduate(s)" at bounding box center [181, 128] width 83 height 16
click at [140, 126] on input "Undergraduate(s)" at bounding box center [145, 125] width 10 height 10
radio input "true"
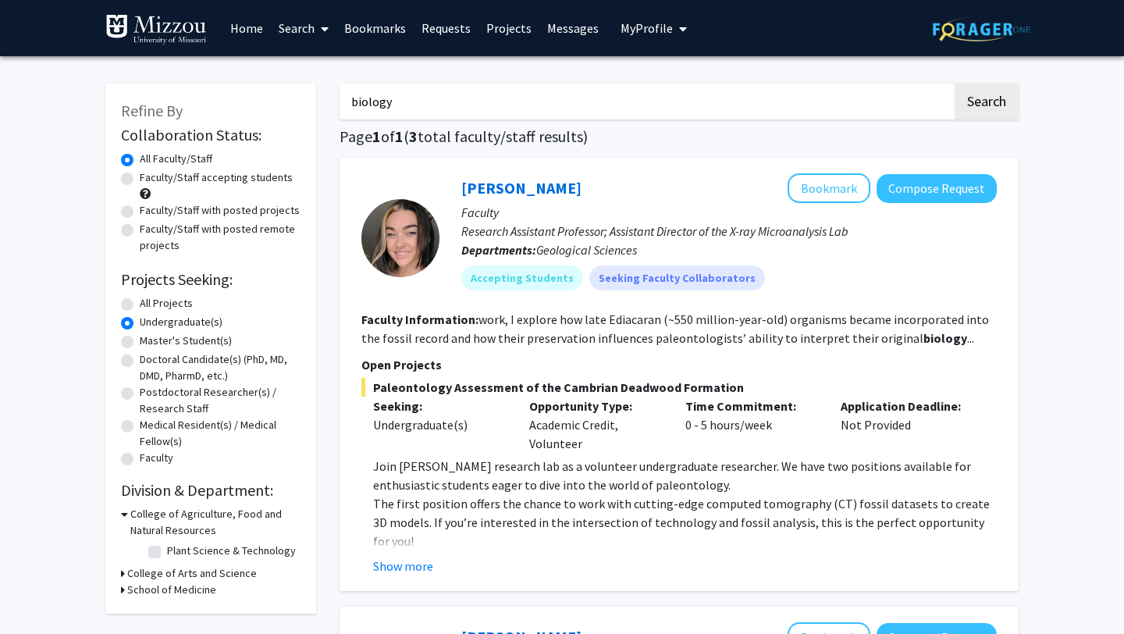
click at [140, 178] on label "Faculty/Staff accepting students" at bounding box center [216, 177] width 153 height 16
click at [140, 178] on input "Faculty/Staff accepting students" at bounding box center [145, 174] width 10 height 10
radio input "true"
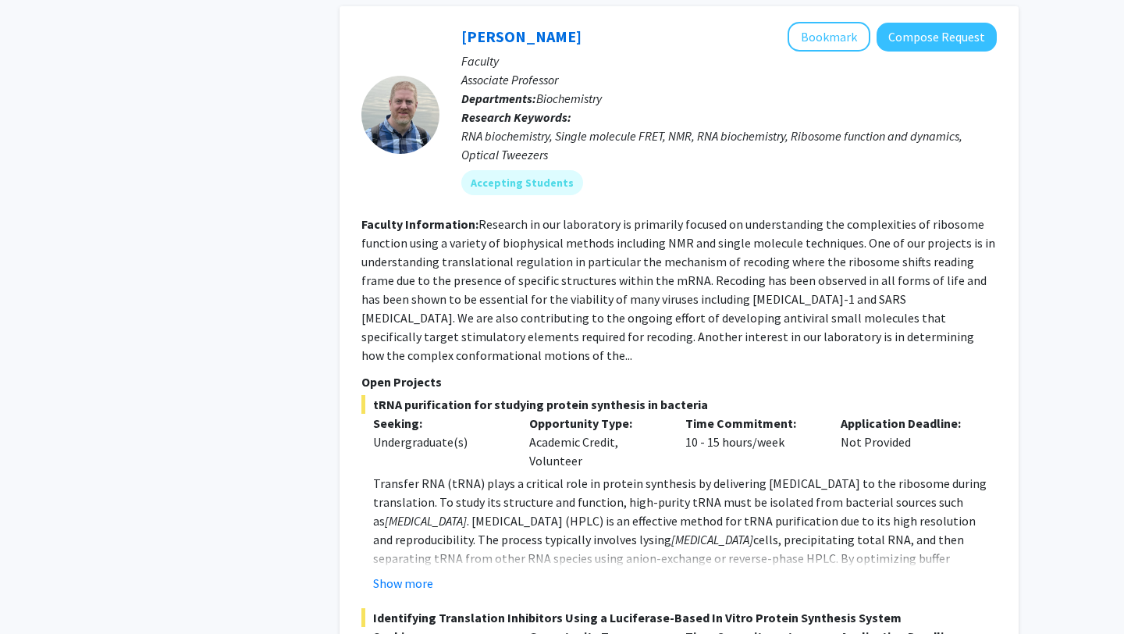
scroll to position [1263, 0]
click at [814, 40] on button "Bookmark" at bounding box center [829, 36] width 83 height 30
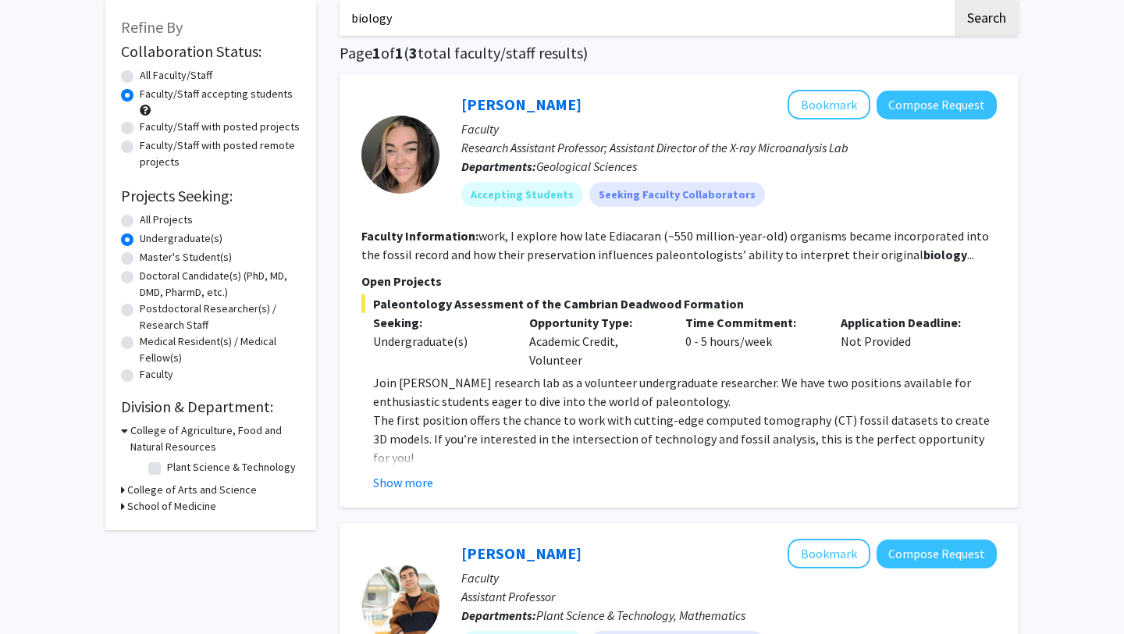
scroll to position [0, 0]
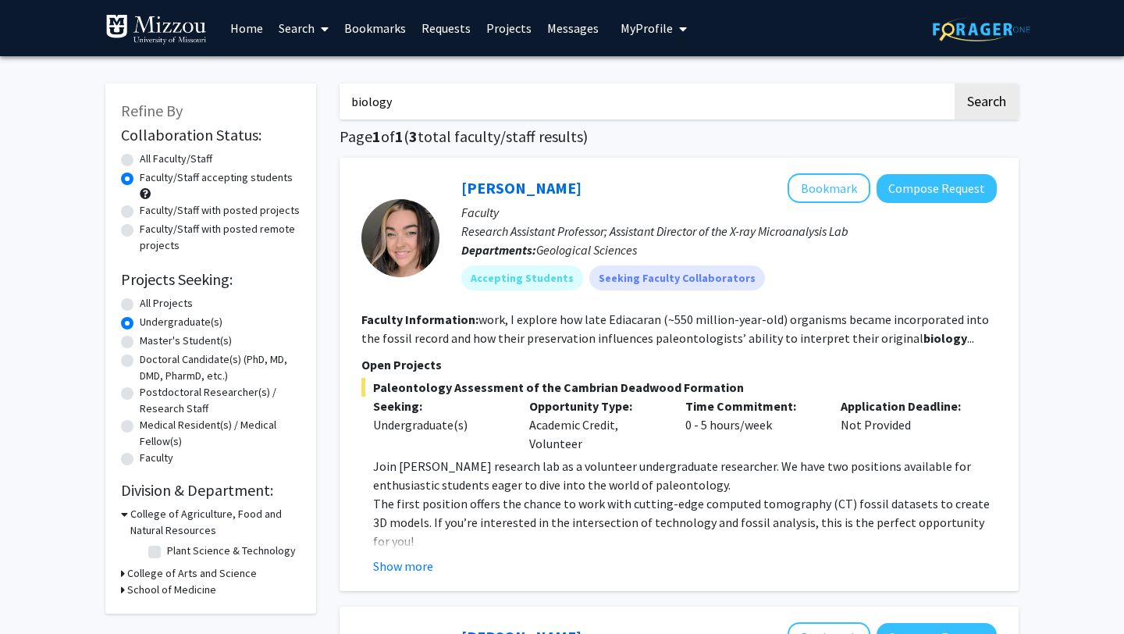
click at [332, 26] on link "Search" at bounding box center [304, 28] width 66 height 55
